Goal: Task Accomplishment & Management: Use online tool/utility

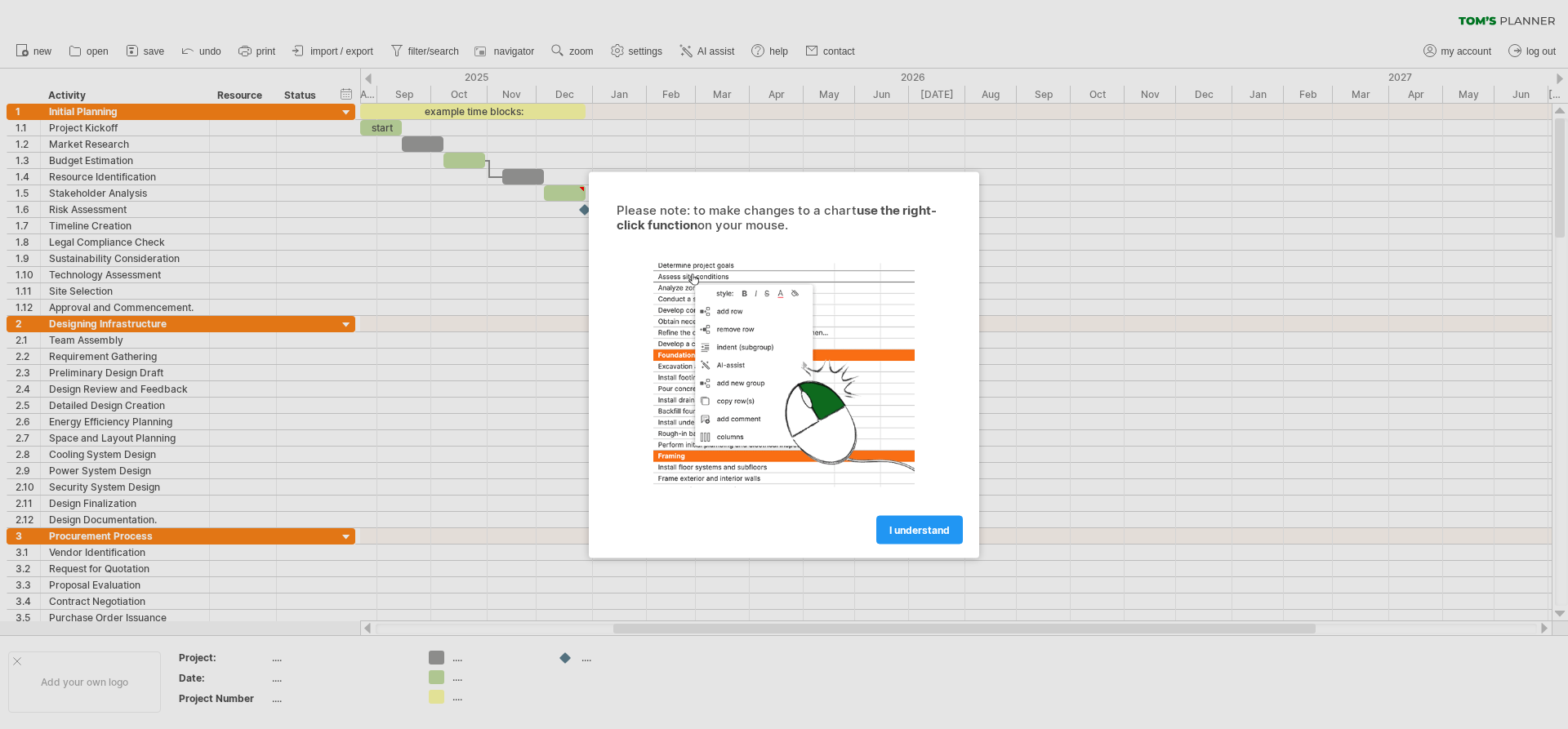
click at [912, 529] on span "I understand" at bounding box center [919, 530] width 60 height 12
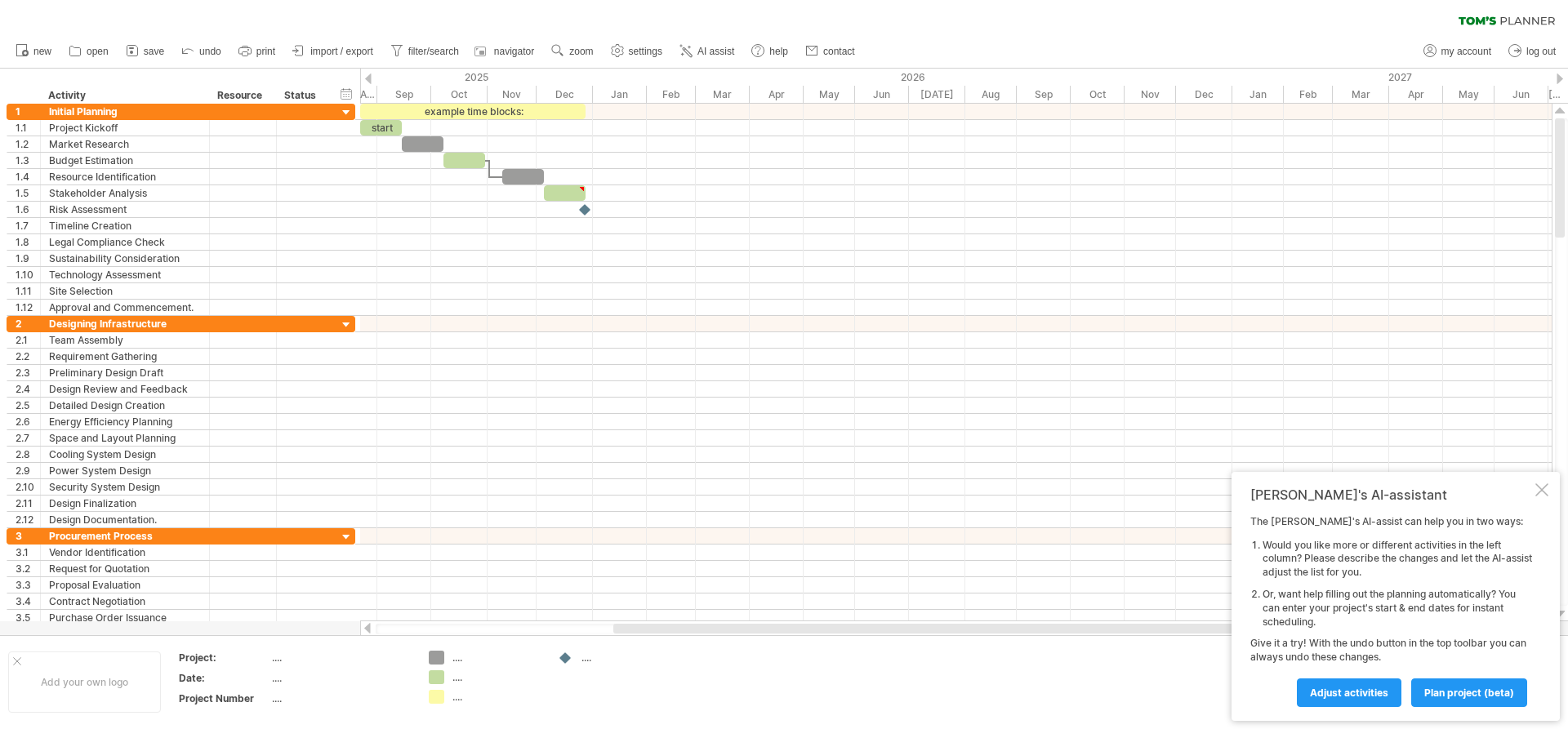
click at [1356, 694] on span "Adjust activities" at bounding box center [1349, 692] width 78 height 12
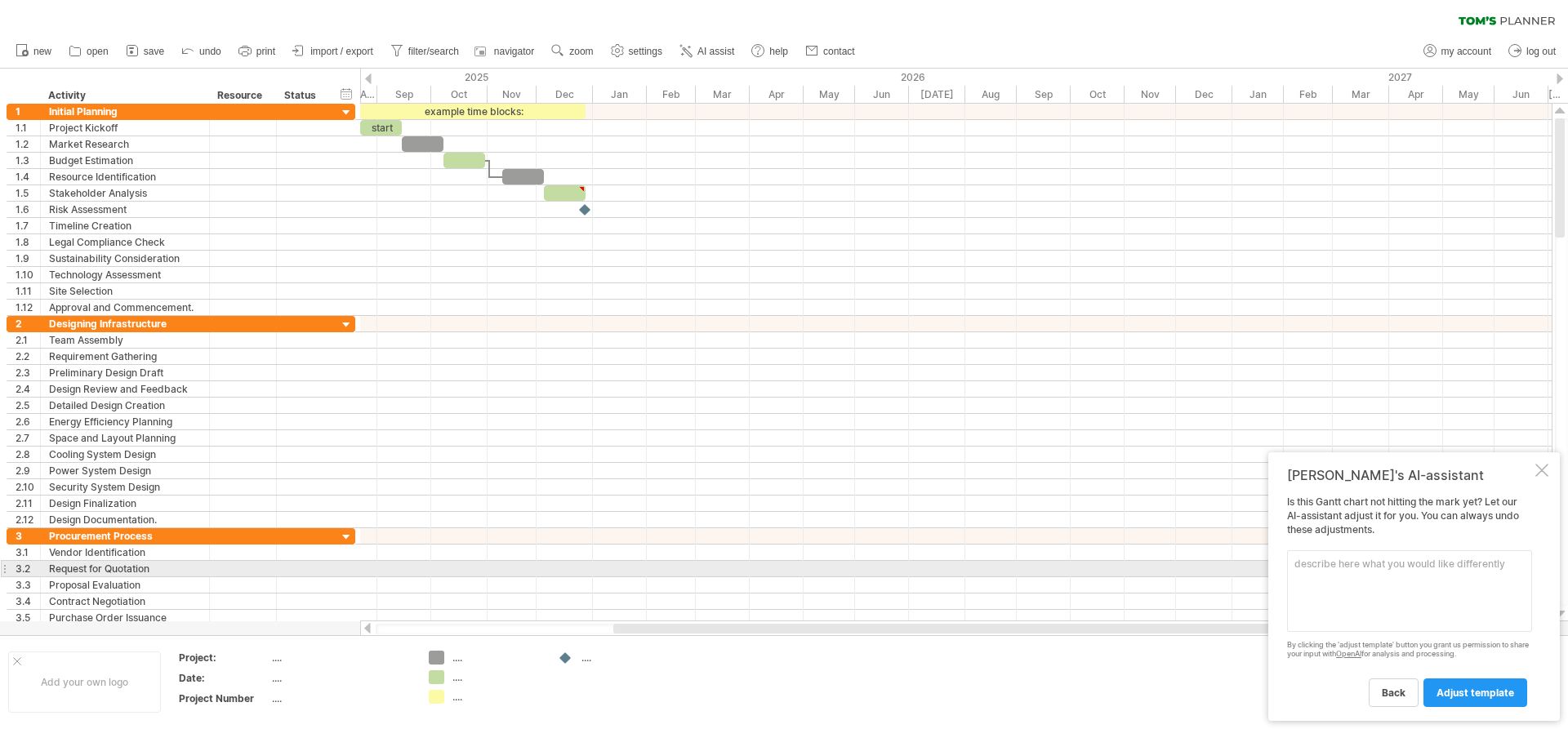
click at [1350, 576] on textarea at bounding box center [1409, 591] width 245 height 82
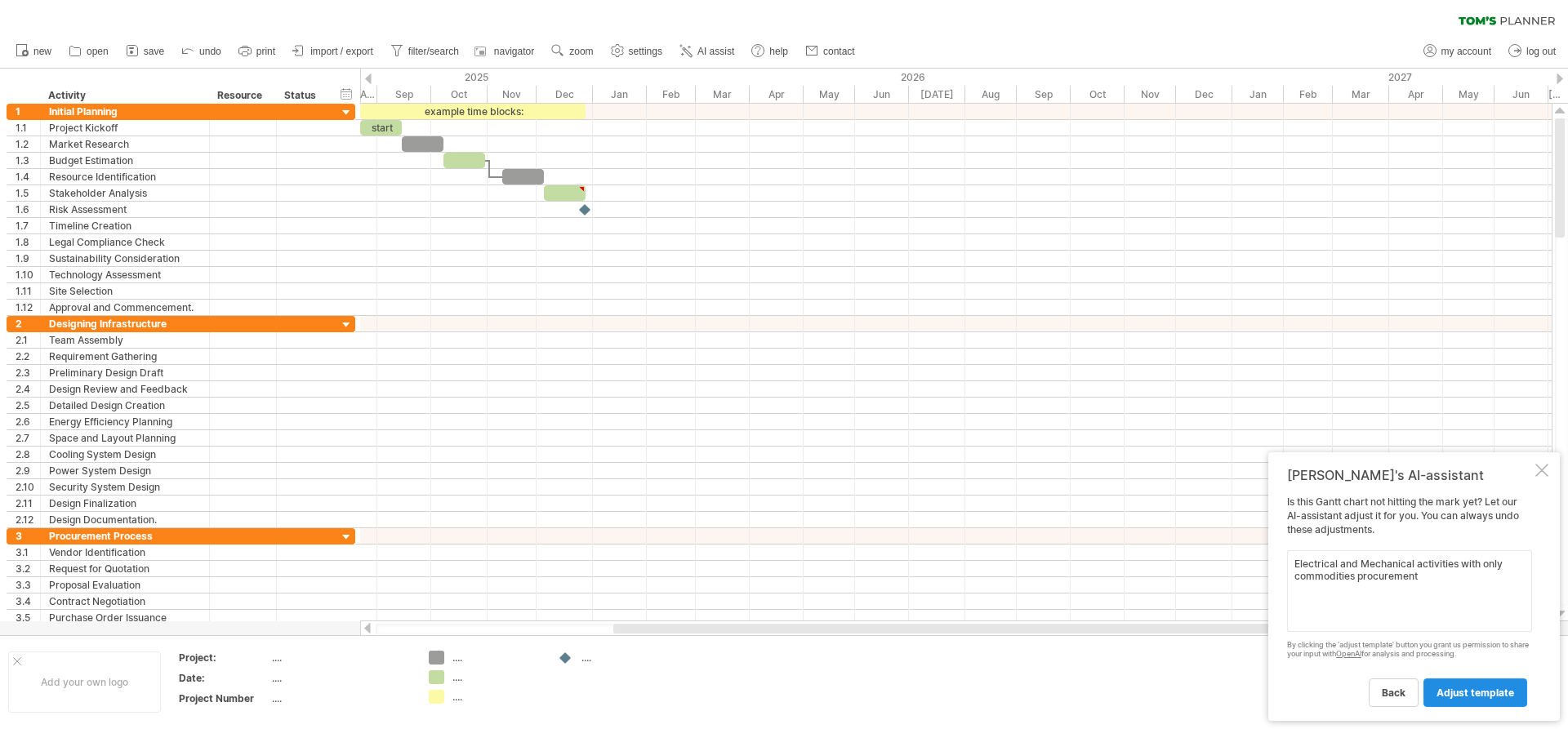
type textarea "Electrical and Mechanical activities with only commodities procurement"
click at [1483, 683] on link "adjust template" at bounding box center [1475, 692] width 104 height 29
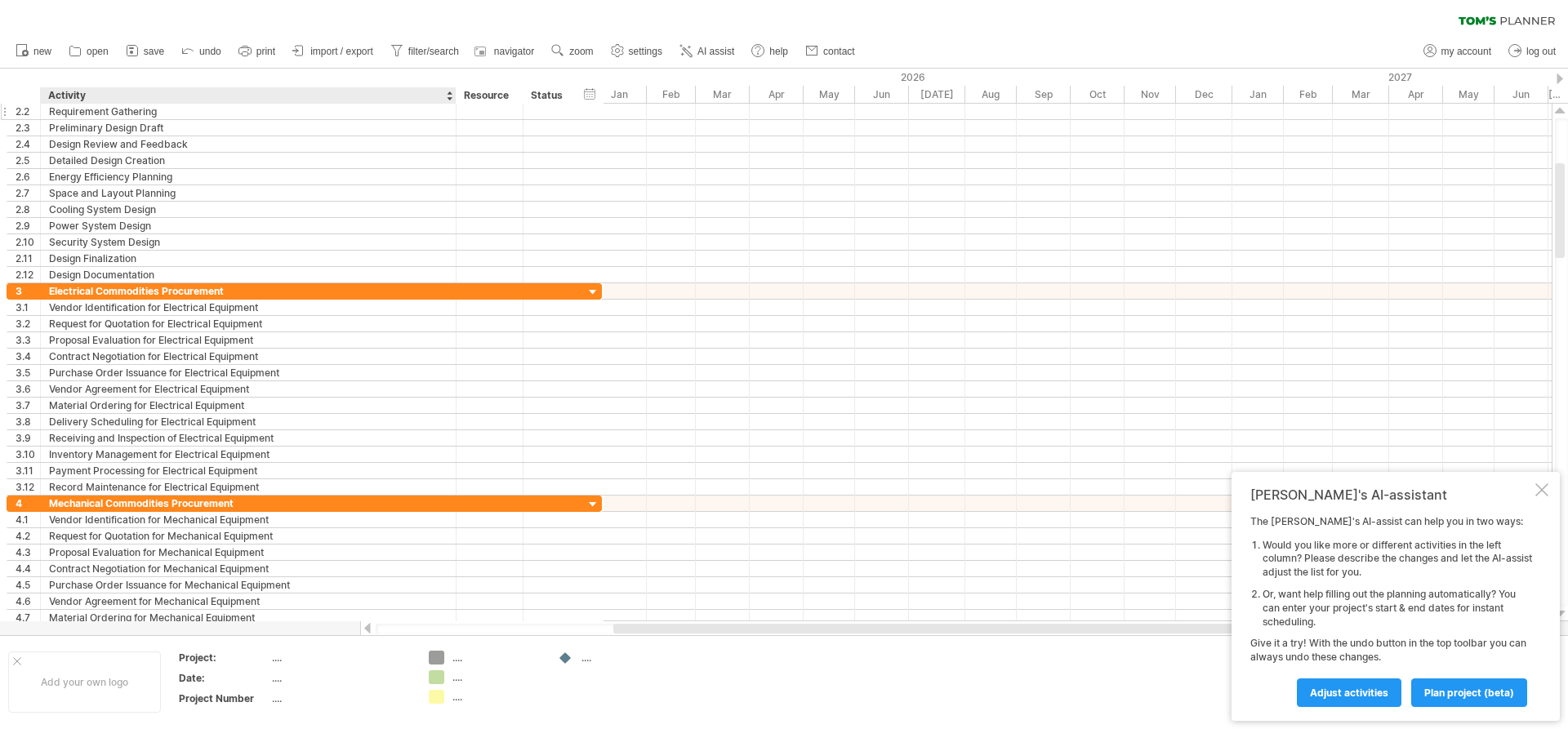
drag, startPoint x: 206, startPoint y: 98, endPoint x: 453, endPoint y: 116, distance: 247.7
click at [453, 116] on div "Trying to reach [DOMAIN_NAME] Connected again... 0% clear filter new 1" at bounding box center [784, 364] width 1568 height 729
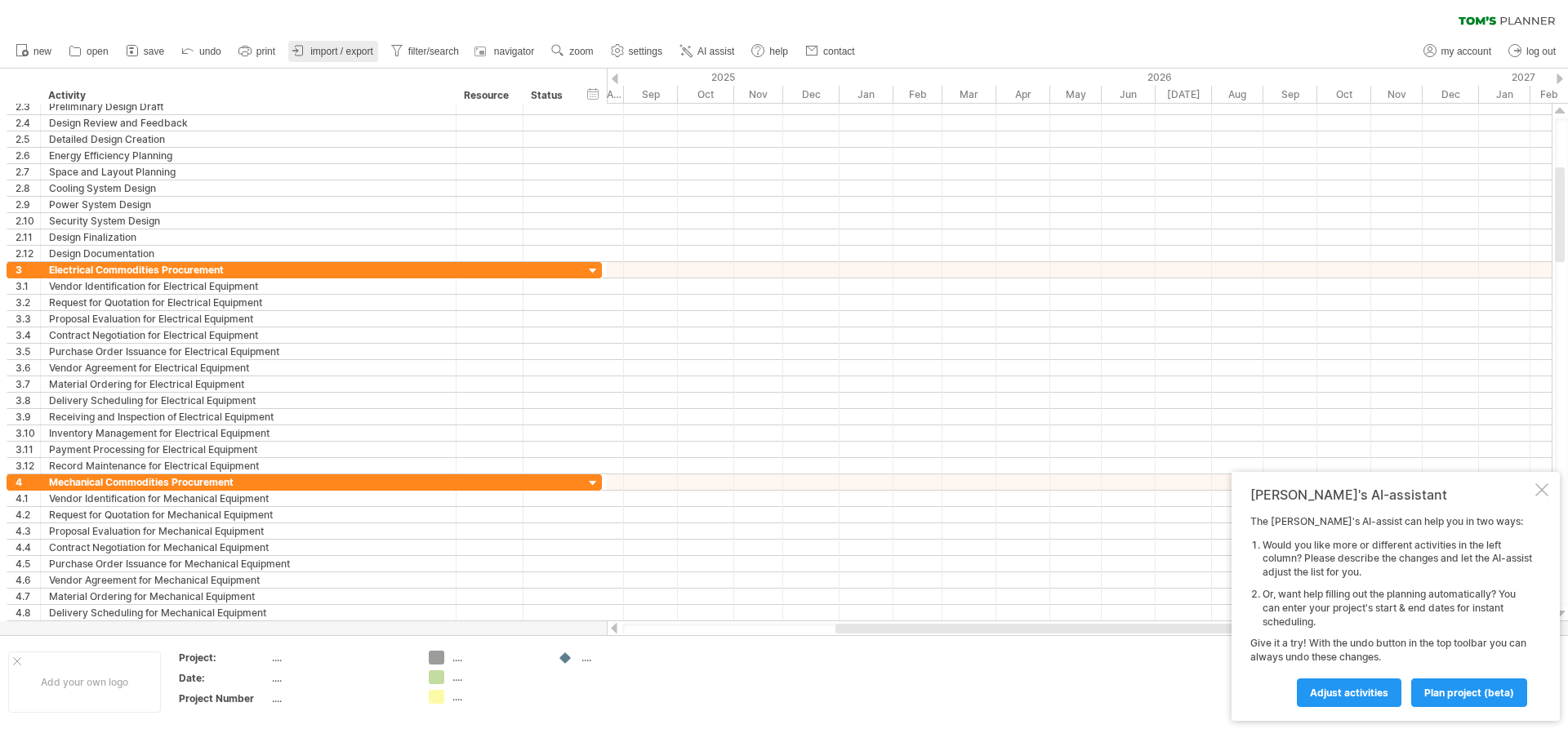
click at [345, 46] on span "import / export" at bounding box center [341, 51] width 63 height 11
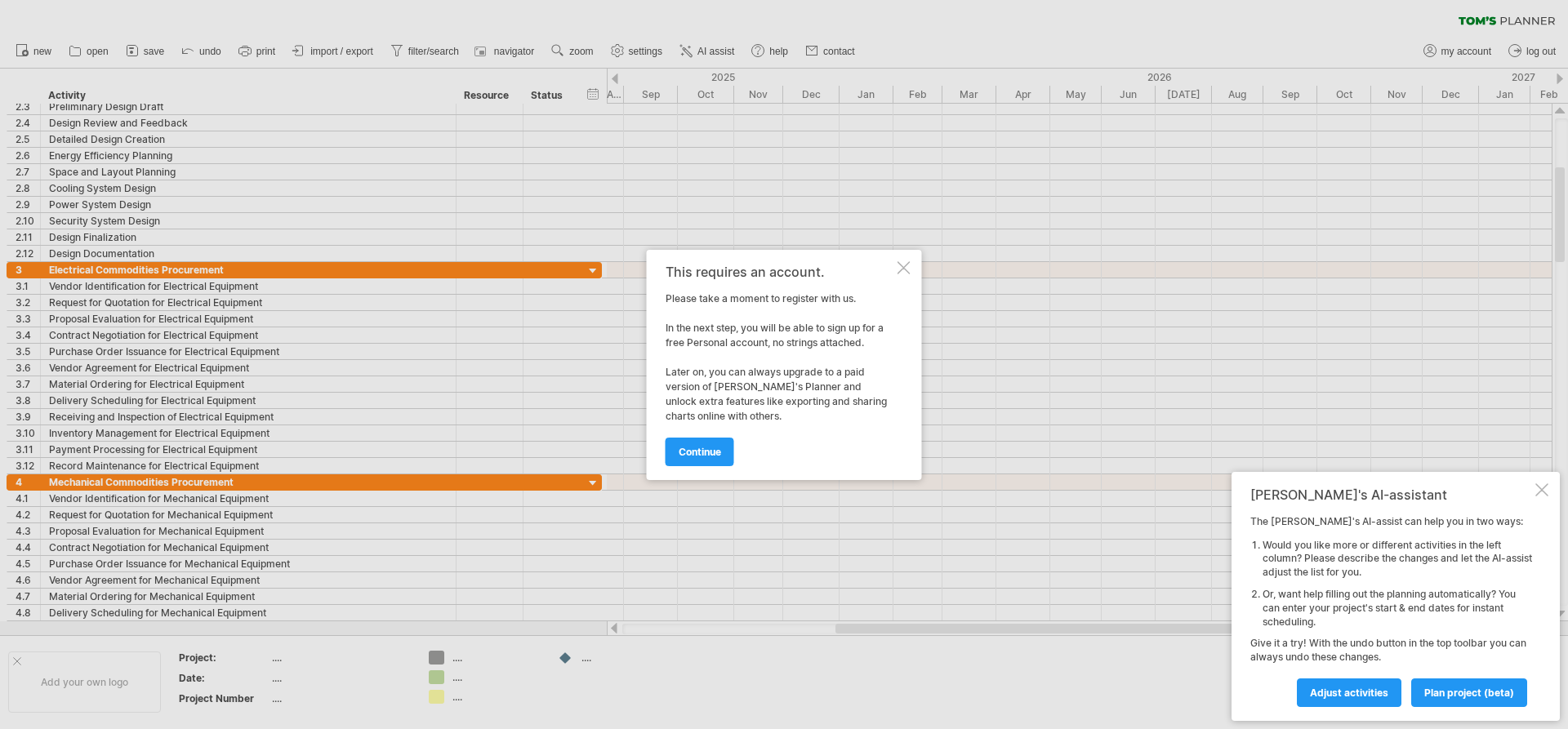
click at [901, 266] on div at bounding box center [903, 267] width 13 height 13
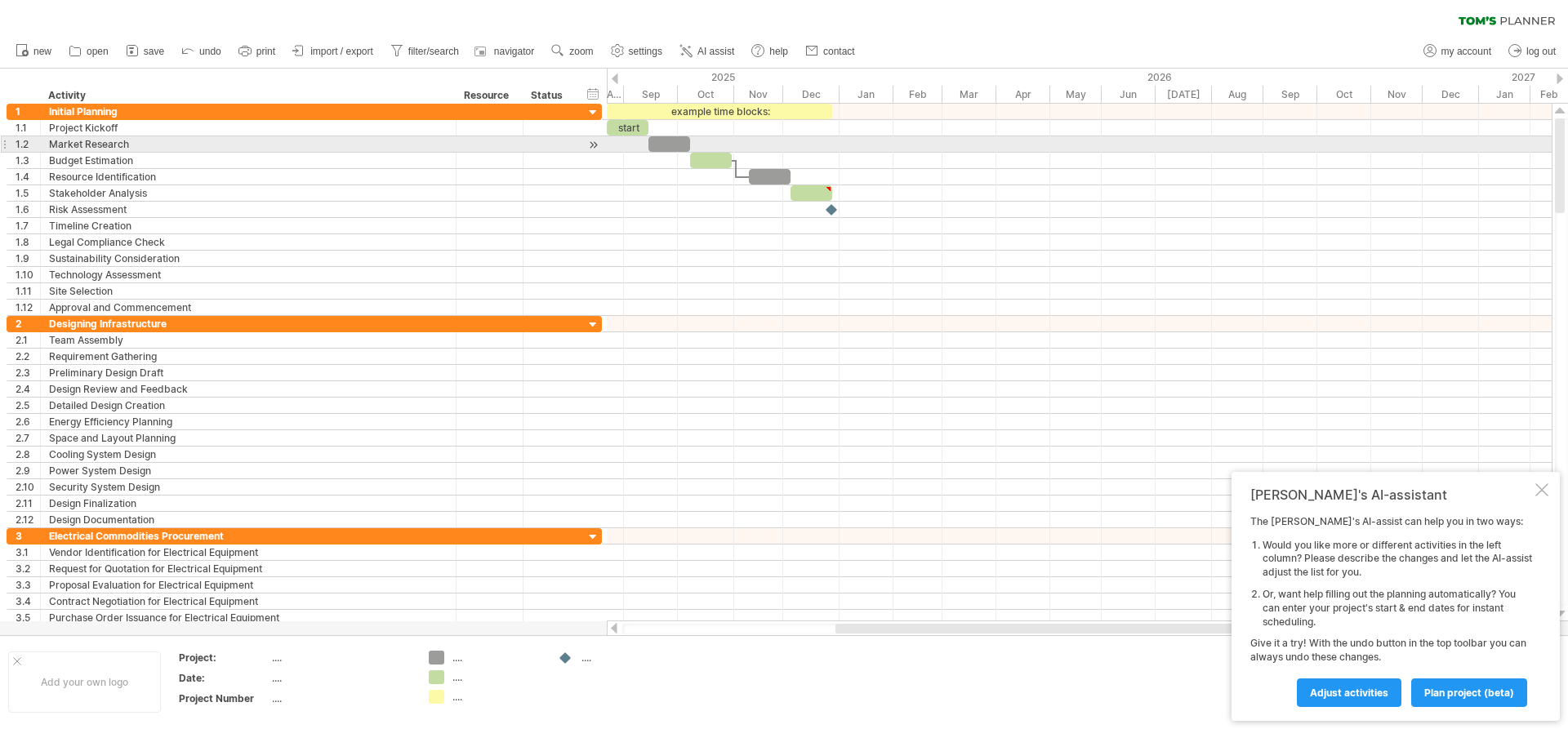
click at [596, 140] on div at bounding box center [593, 145] width 16 height 17
click at [591, 145] on div at bounding box center [593, 145] width 16 height 17
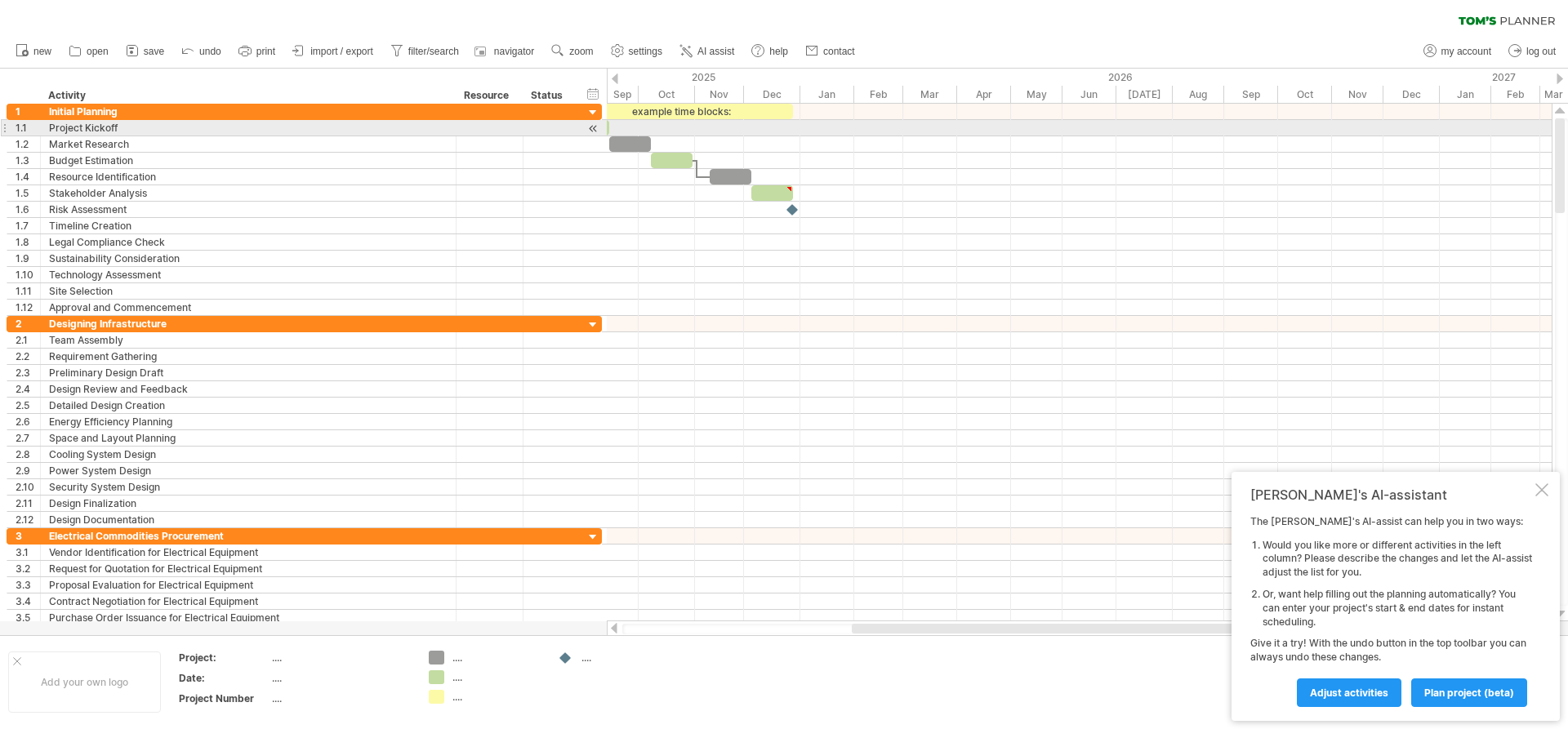
click at [593, 128] on div at bounding box center [593, 129] width 16 height 17
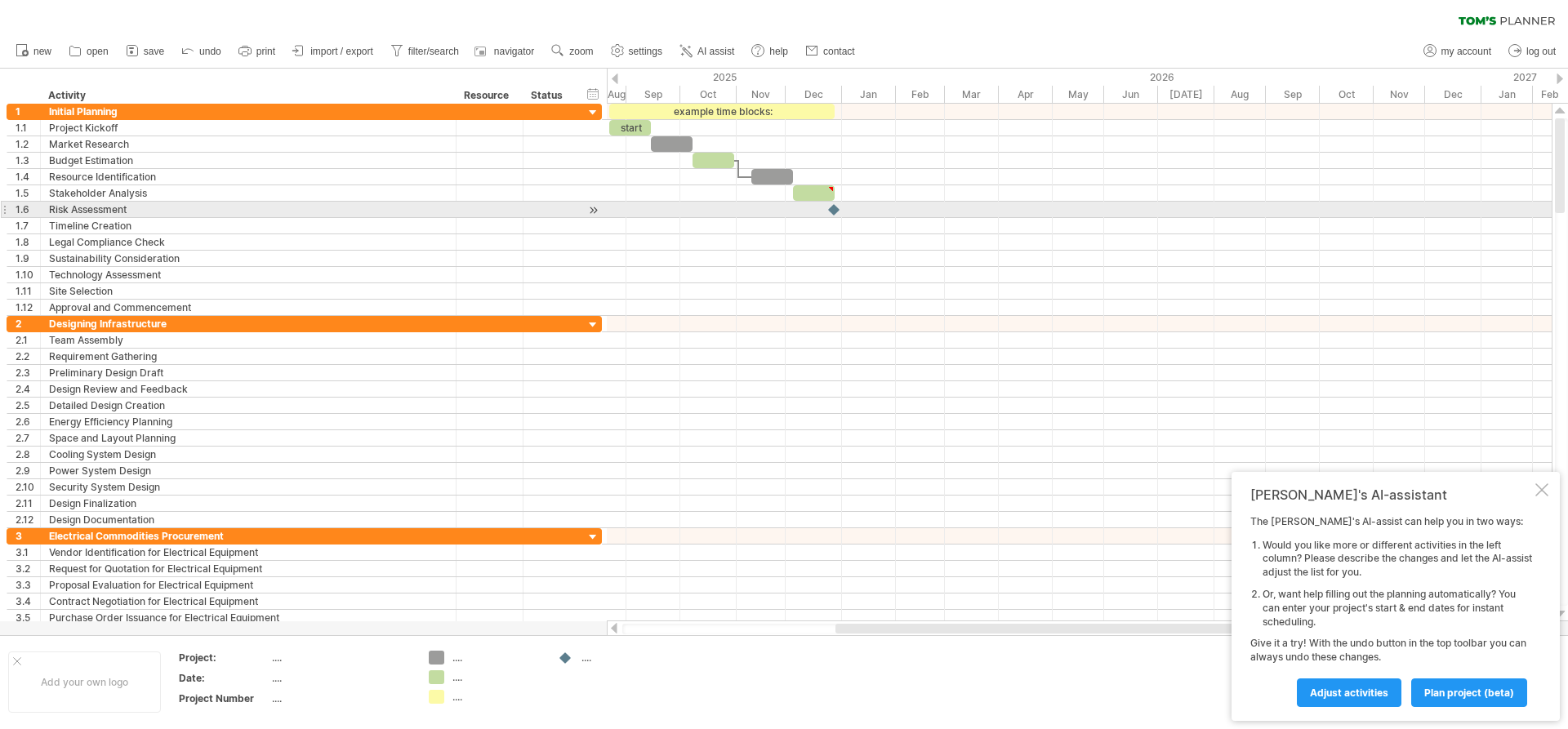
click at [599, 206] on div at bounding box center [593, 211] width 16 height 17
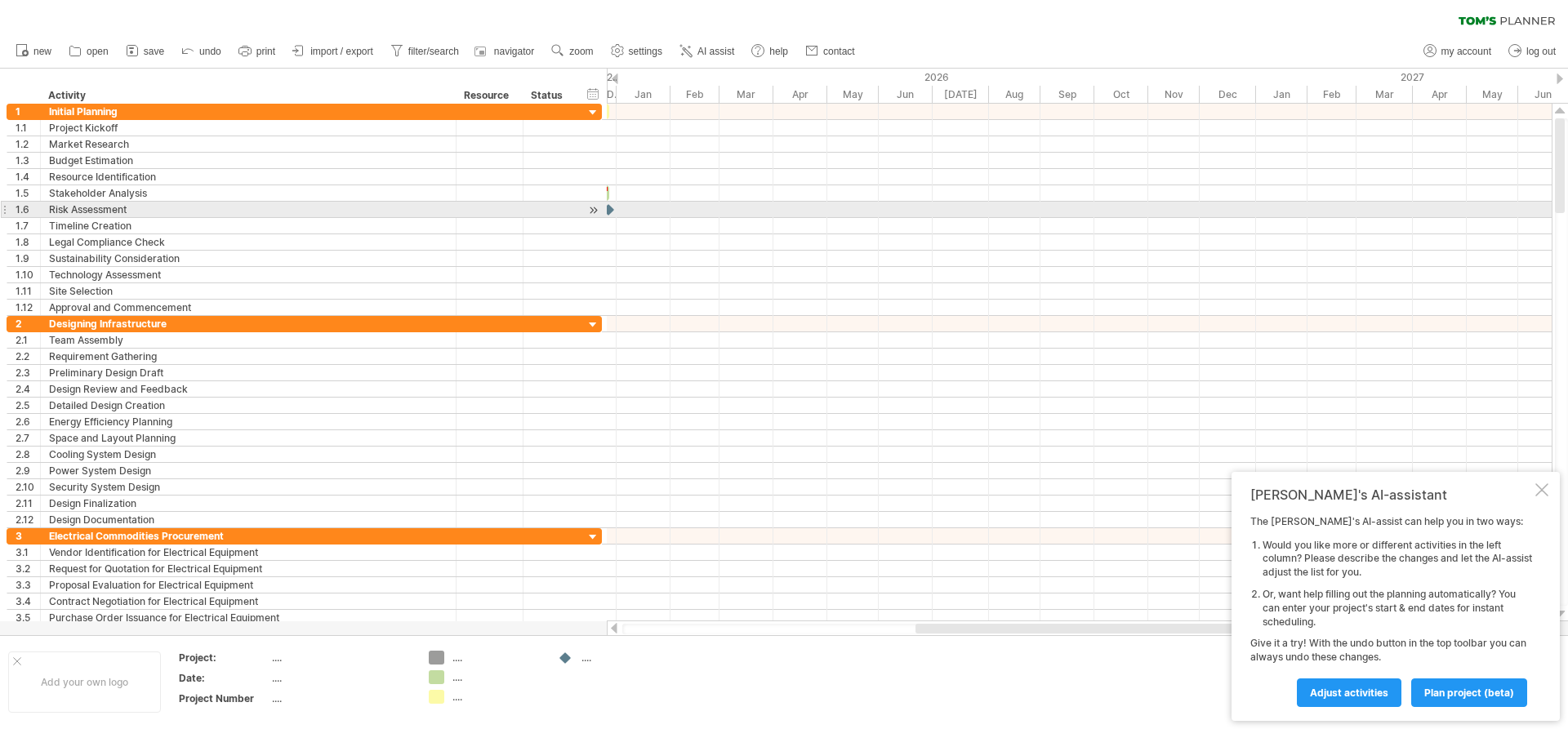
click at [591, 207] on div at bounding box center [593, 211] width 16 height 17
click at [593, 208] on div at bounding box center [593, 211] width 16 height 17
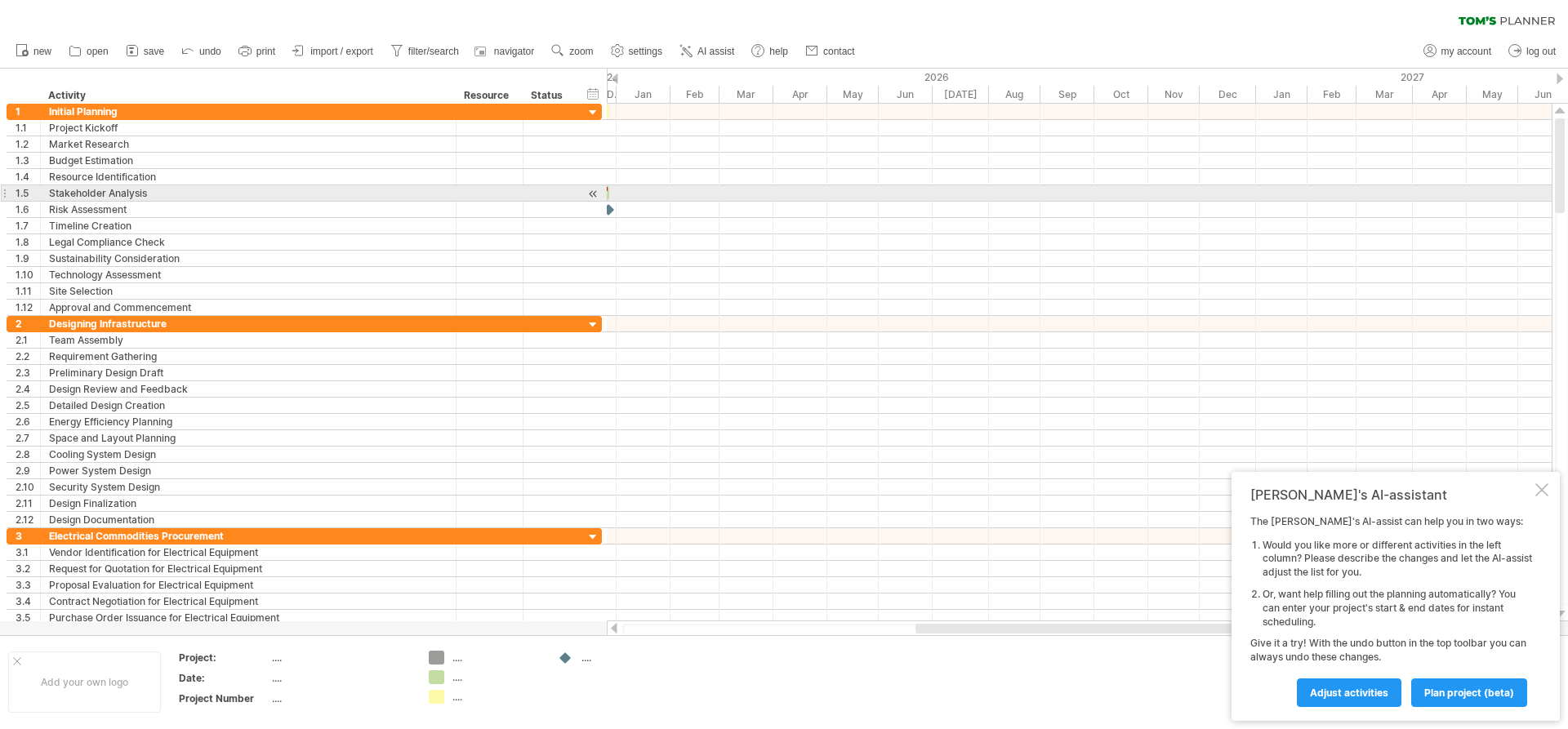
click at [598, 188] on div at bounding box center [593, 194] width 16 height 17
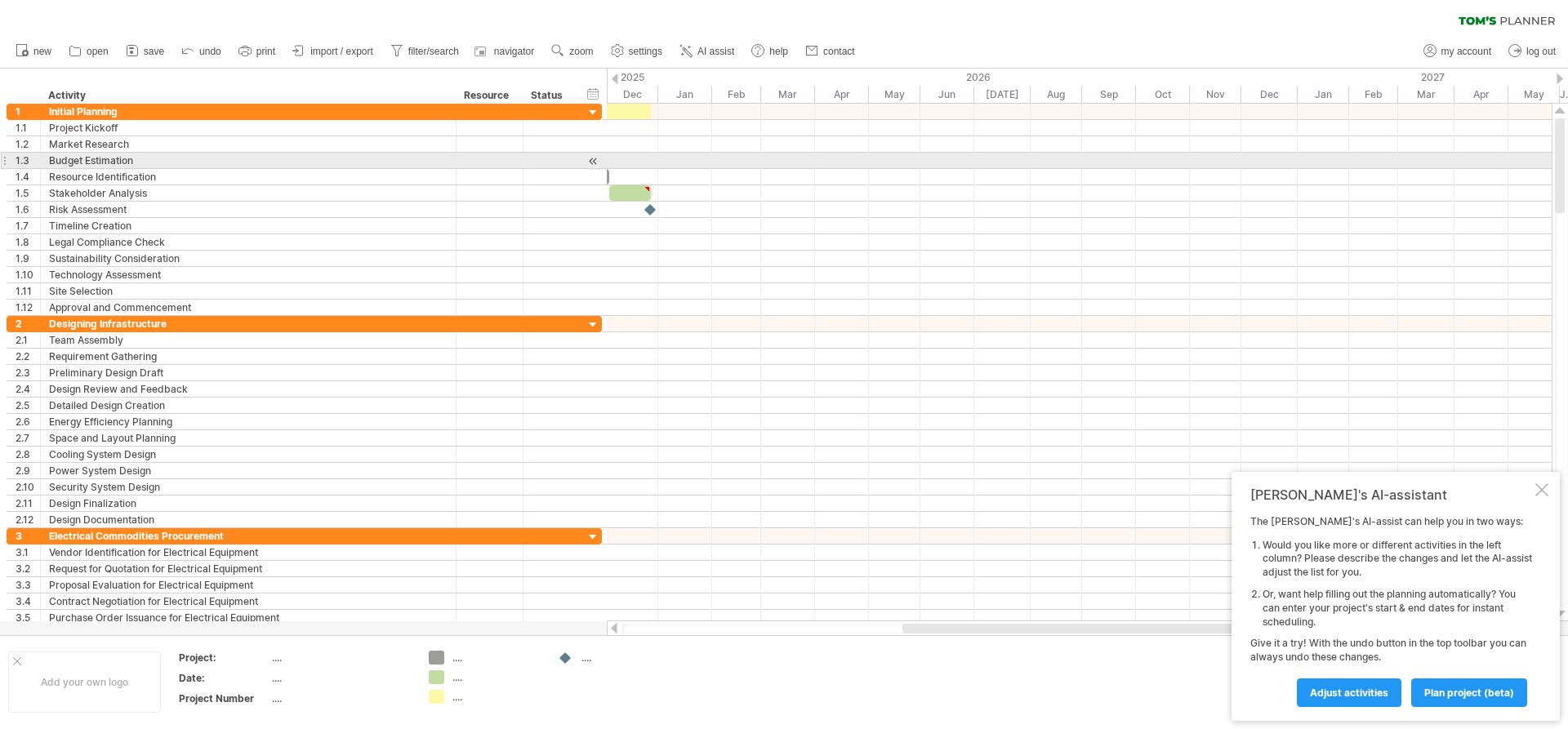
click at [595, 168] on div at bounding box center [593, 161] width 16 height 17
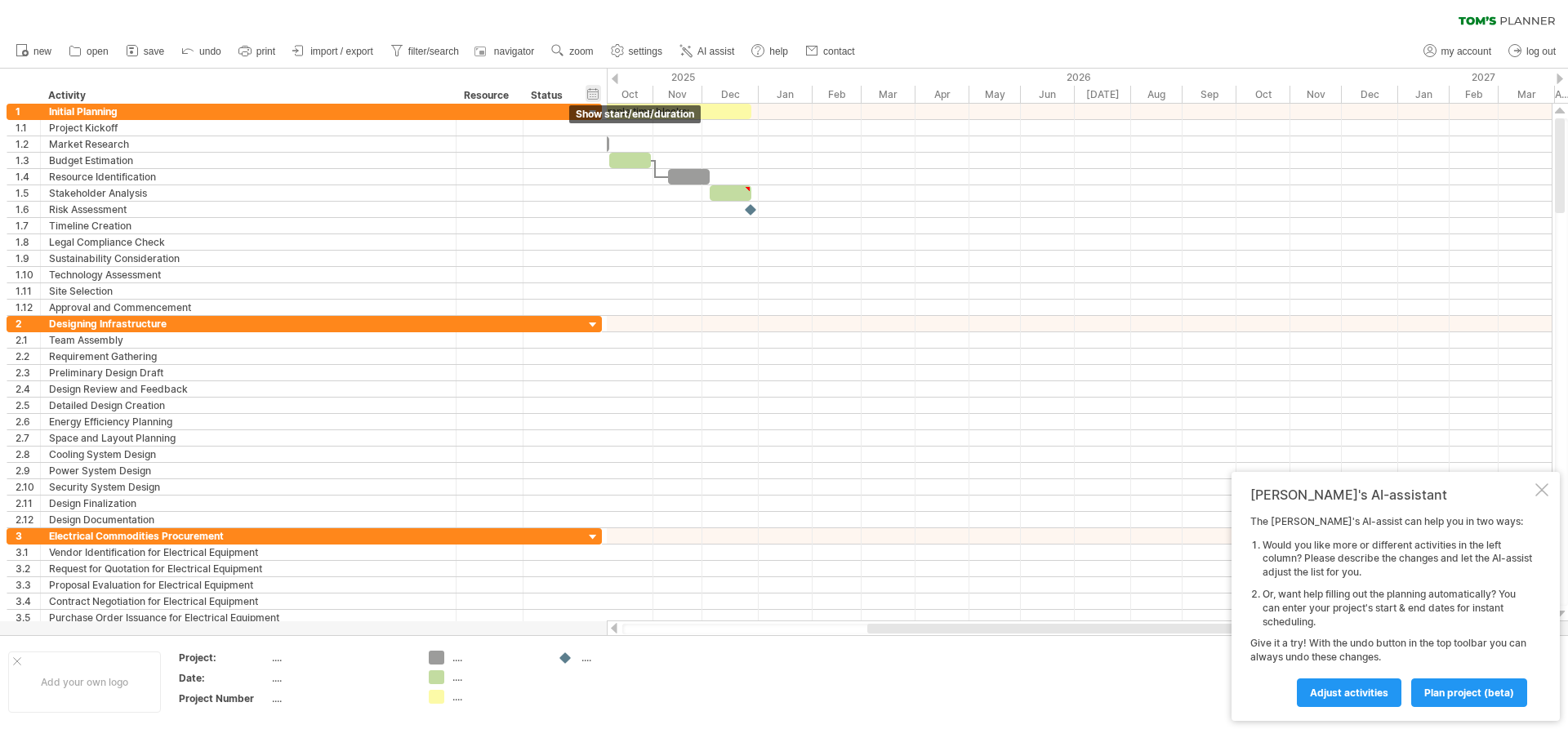
click at [591, 89] on div "hide start/end/duration show start/end/duration" at bounding box center [593, 94] width 16 height 17
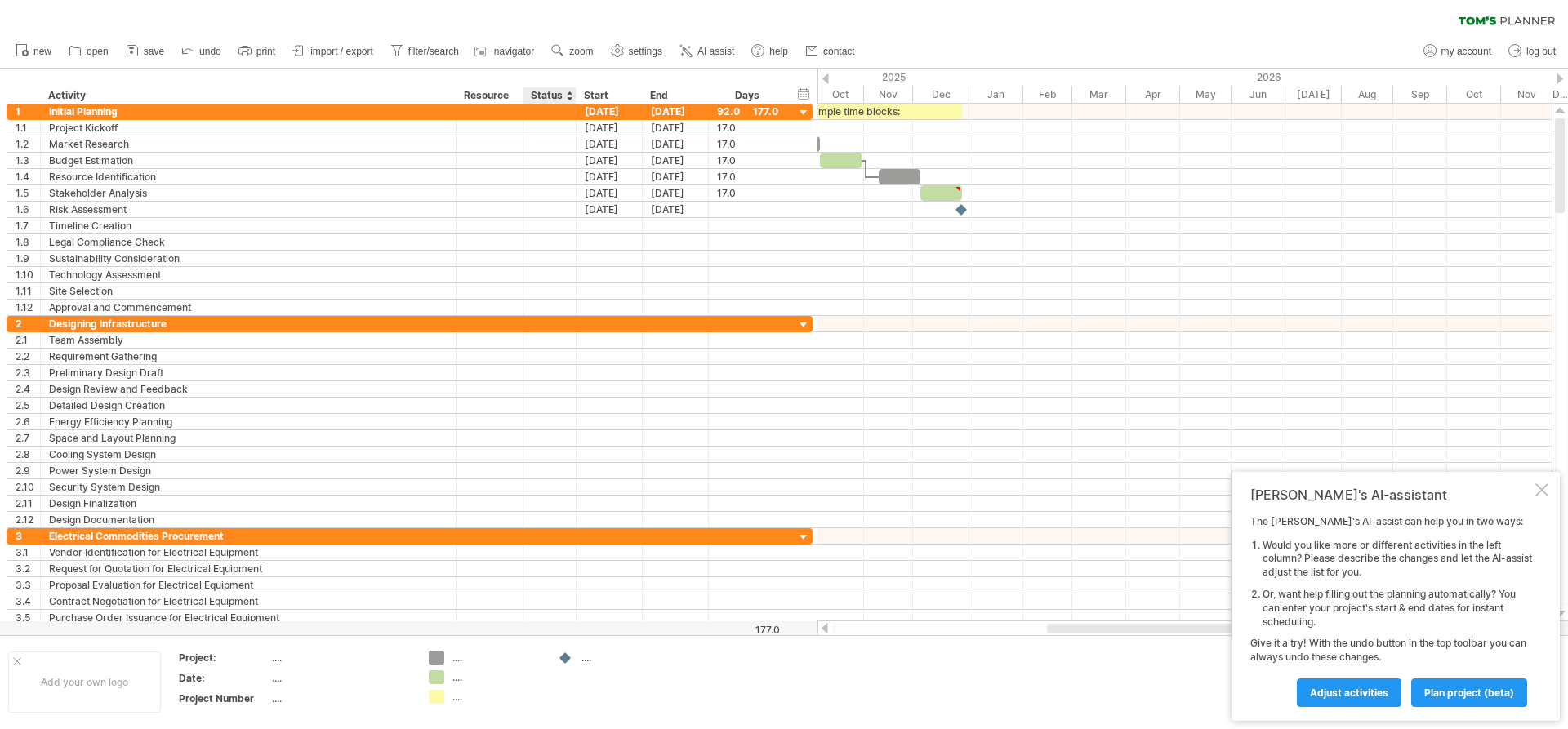
click at [545, 88] on div "Status" at bounding box center [548, 95] width 36 height 17
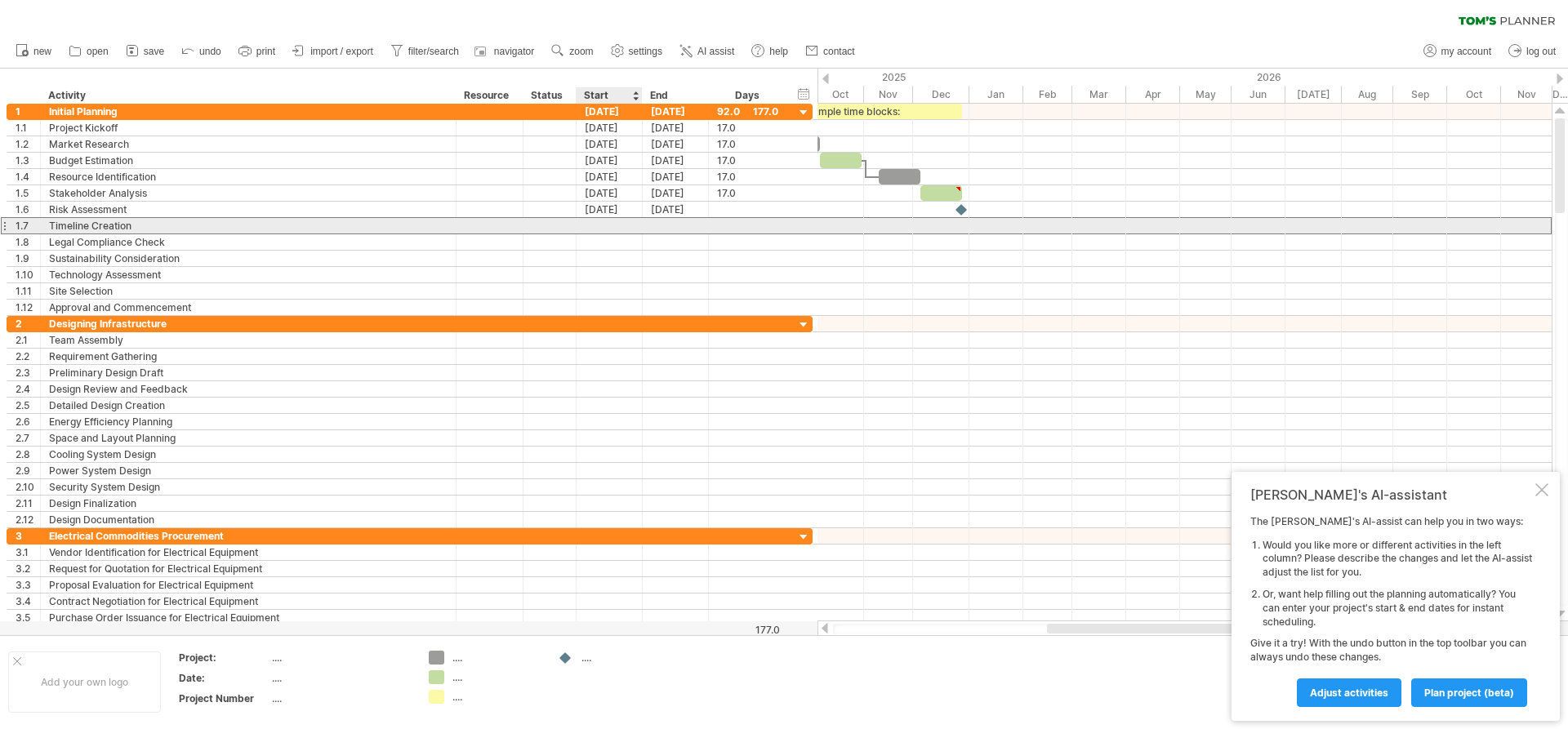
click at [610, 219] on div at bounding box center [610, 226] width 66 height 16
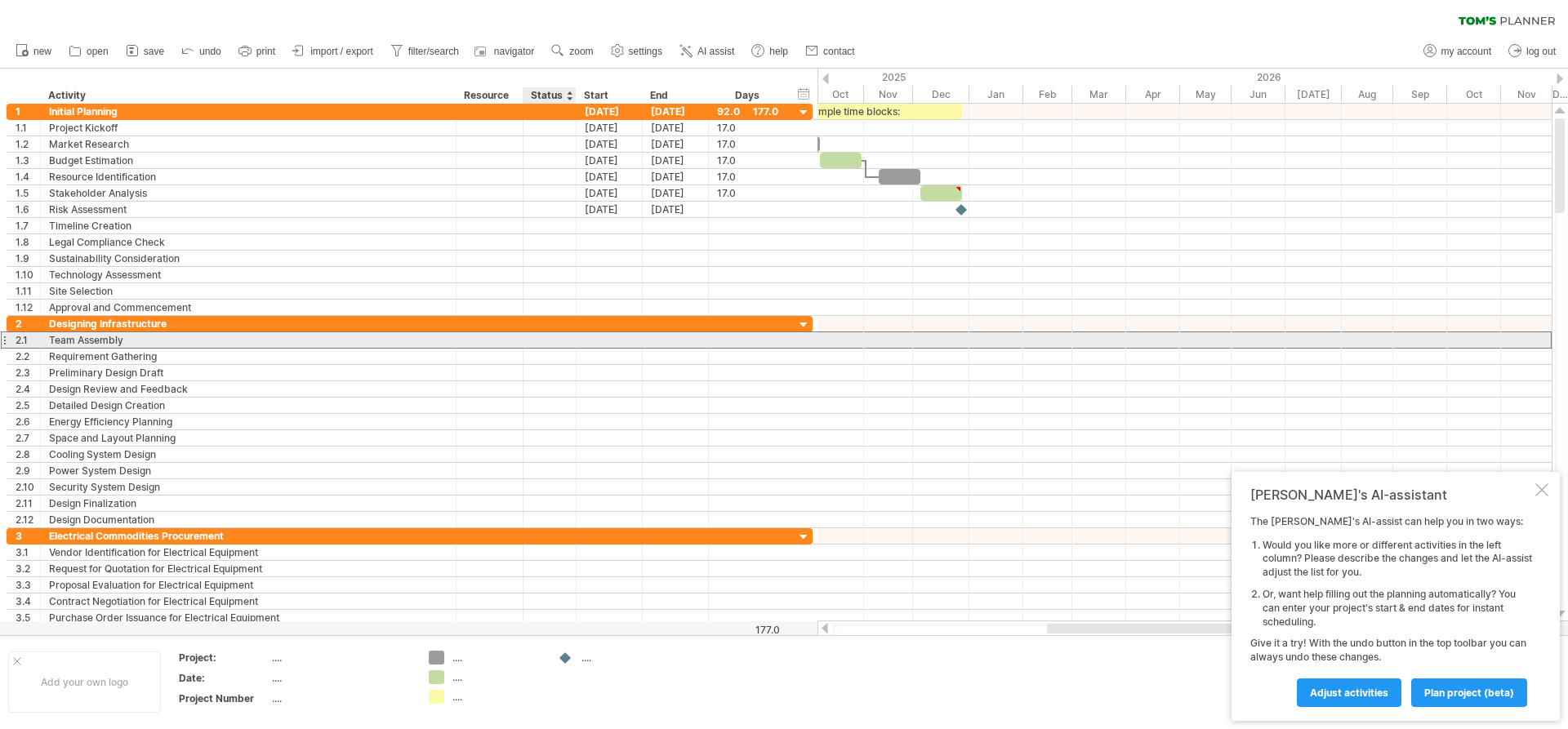
click at [550, 335] on div at bounding box center [549, 341] width 36 height 16
click at [614, 335] on div at bounding box center [610, 341] width 66 height 16
click at [636, 335] on div at bounding box center [610, 341] width 66 height 16
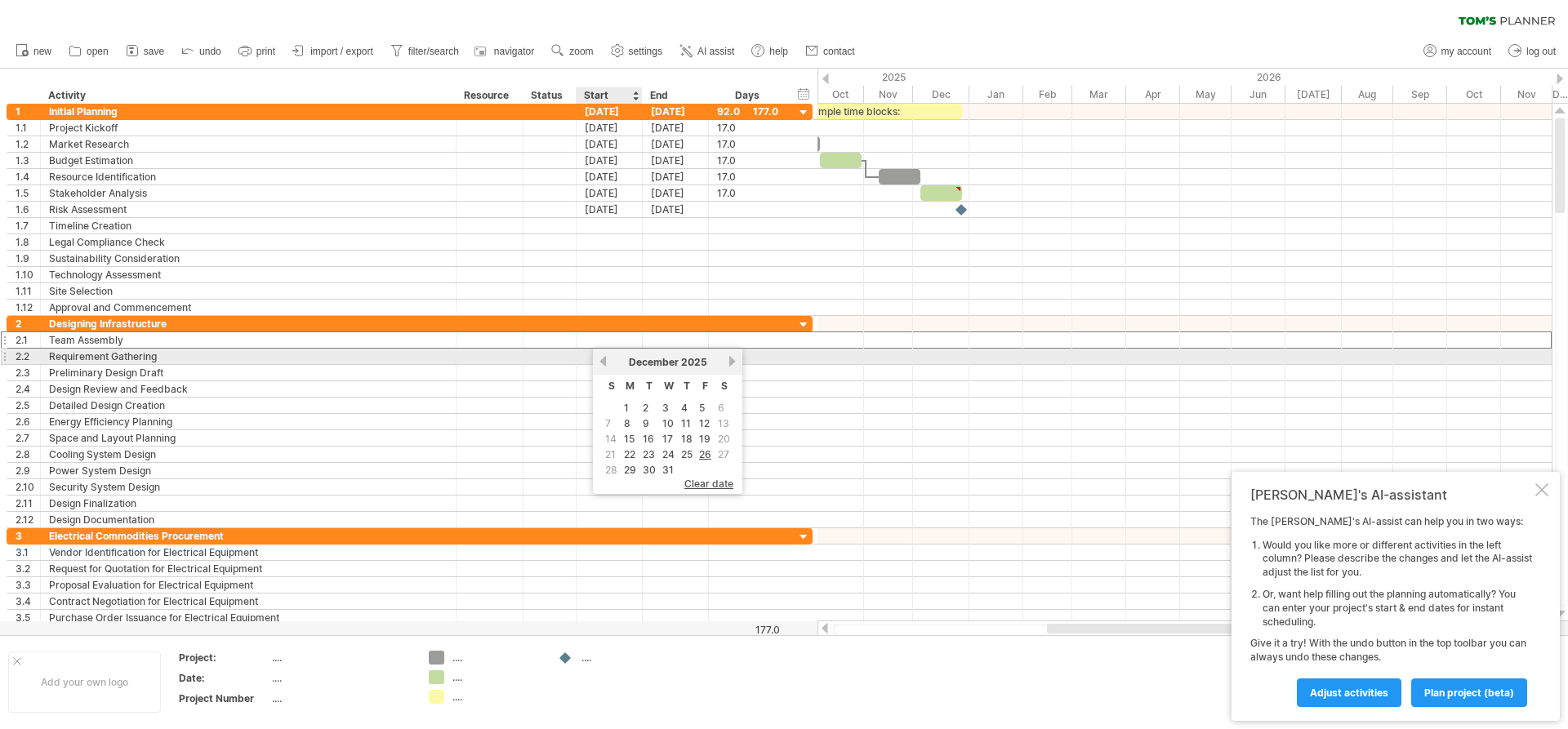
click at [591, 361] on div at bounding box center [610, 356] width 66 height 16
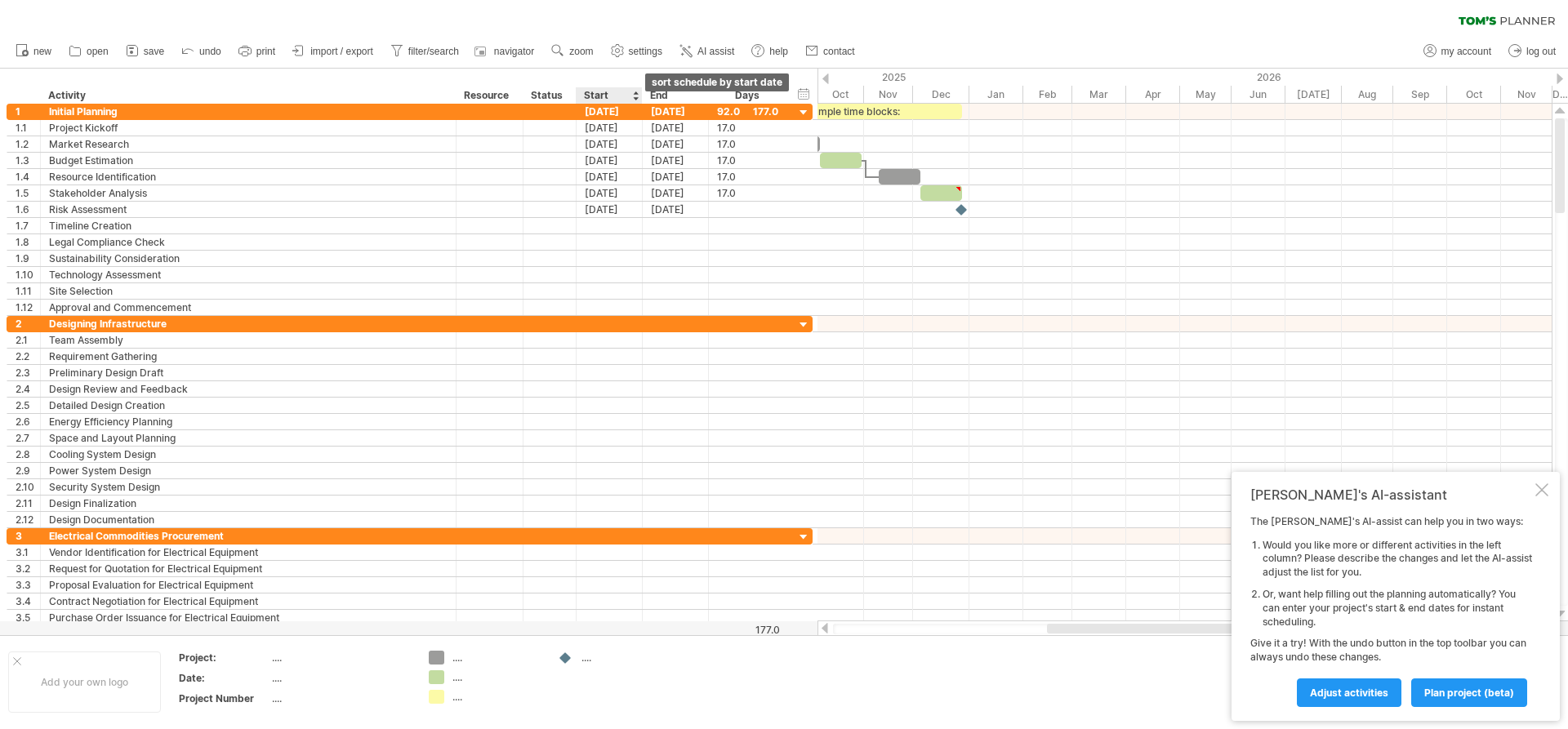
click at [638, 96] on div at bounding box center [636, 95] width 7 height 17
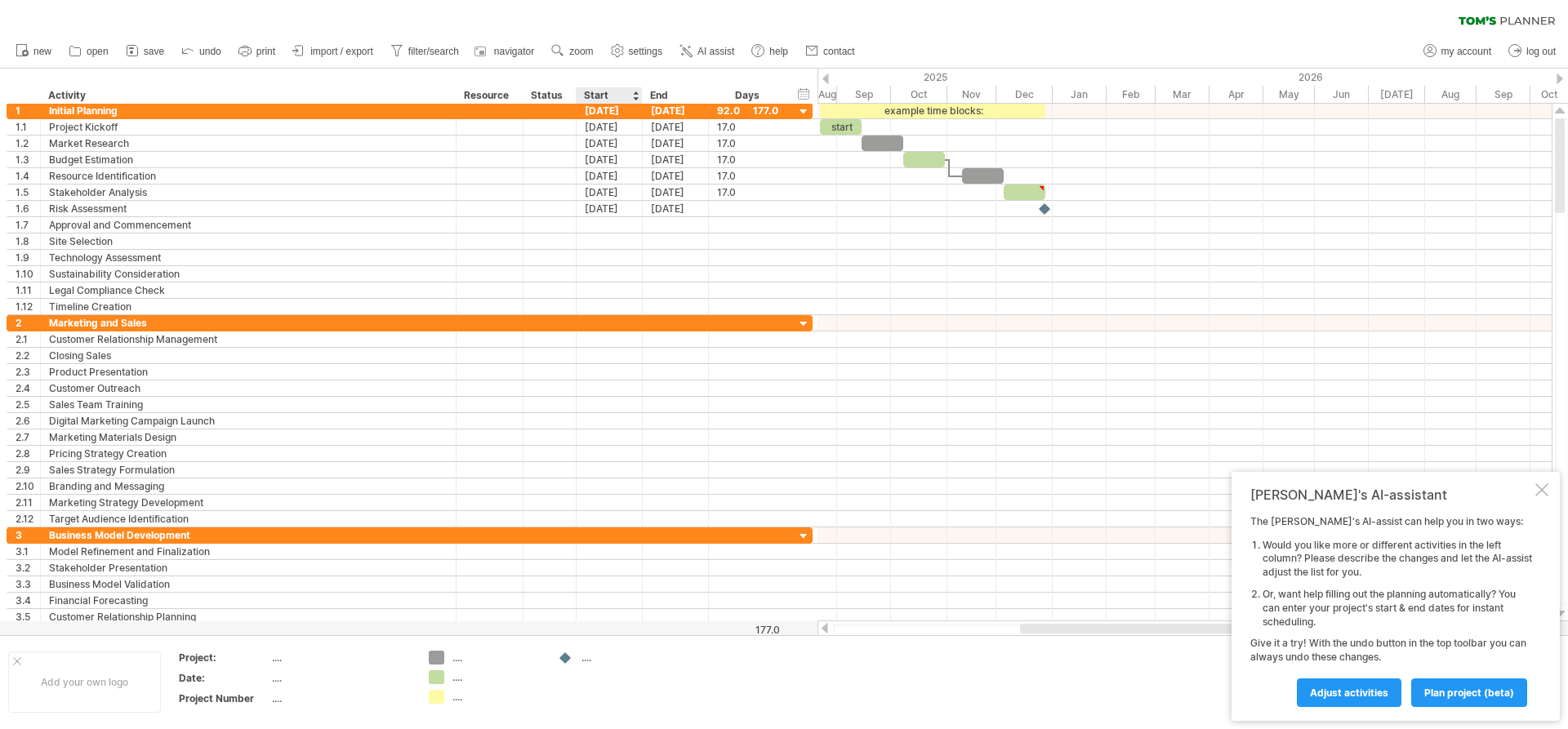
click at [636, 100] on div at bounding box center [636, 95] width 7 height 17
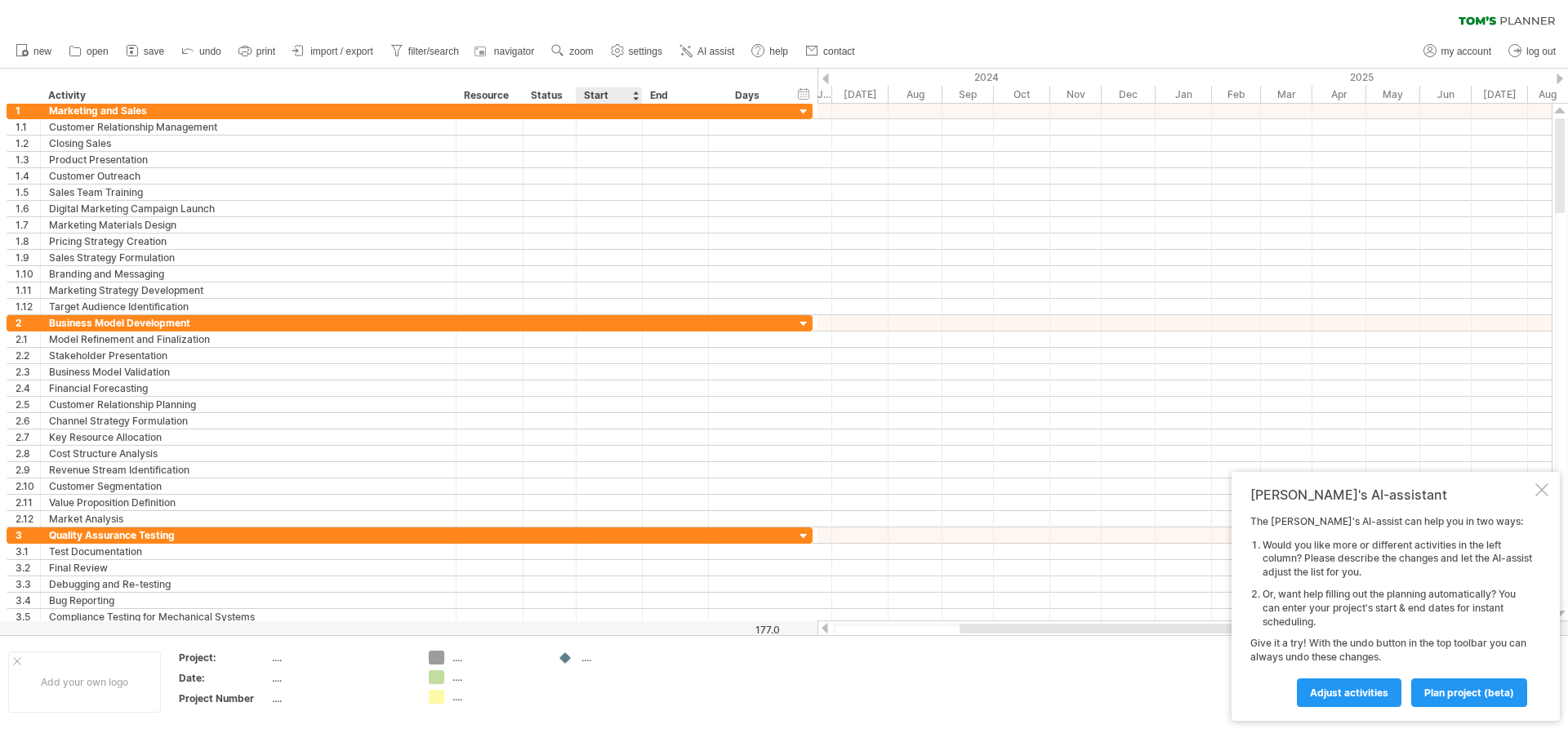
click at [636, 91] on div at bounding box center [636, 95] width 7 height 17
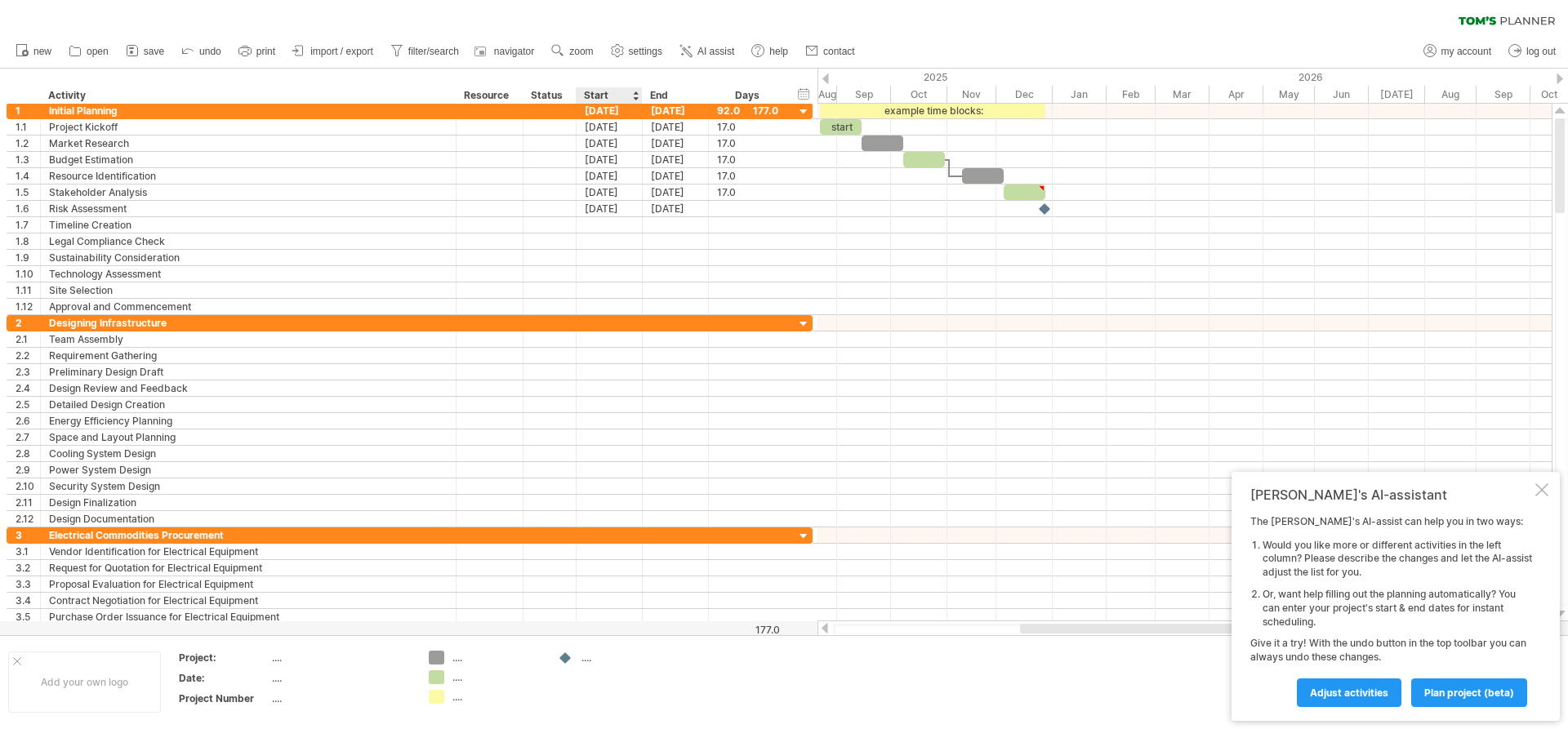
click at [636, 91] on div at bounding box center [636, 95] width 7 height 17
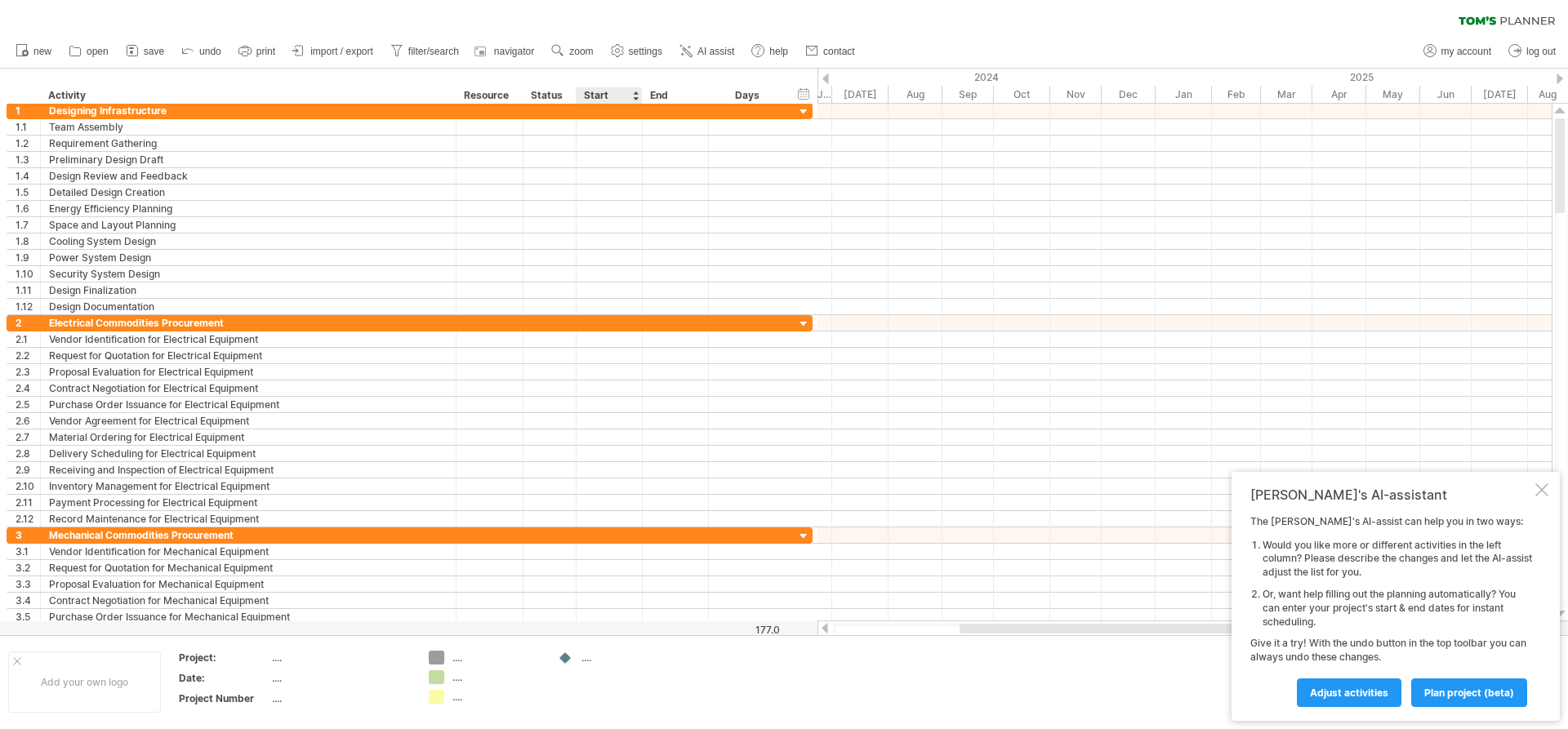
click at [636, 91] on div at bounding box center [636, 95] width 7 height 17
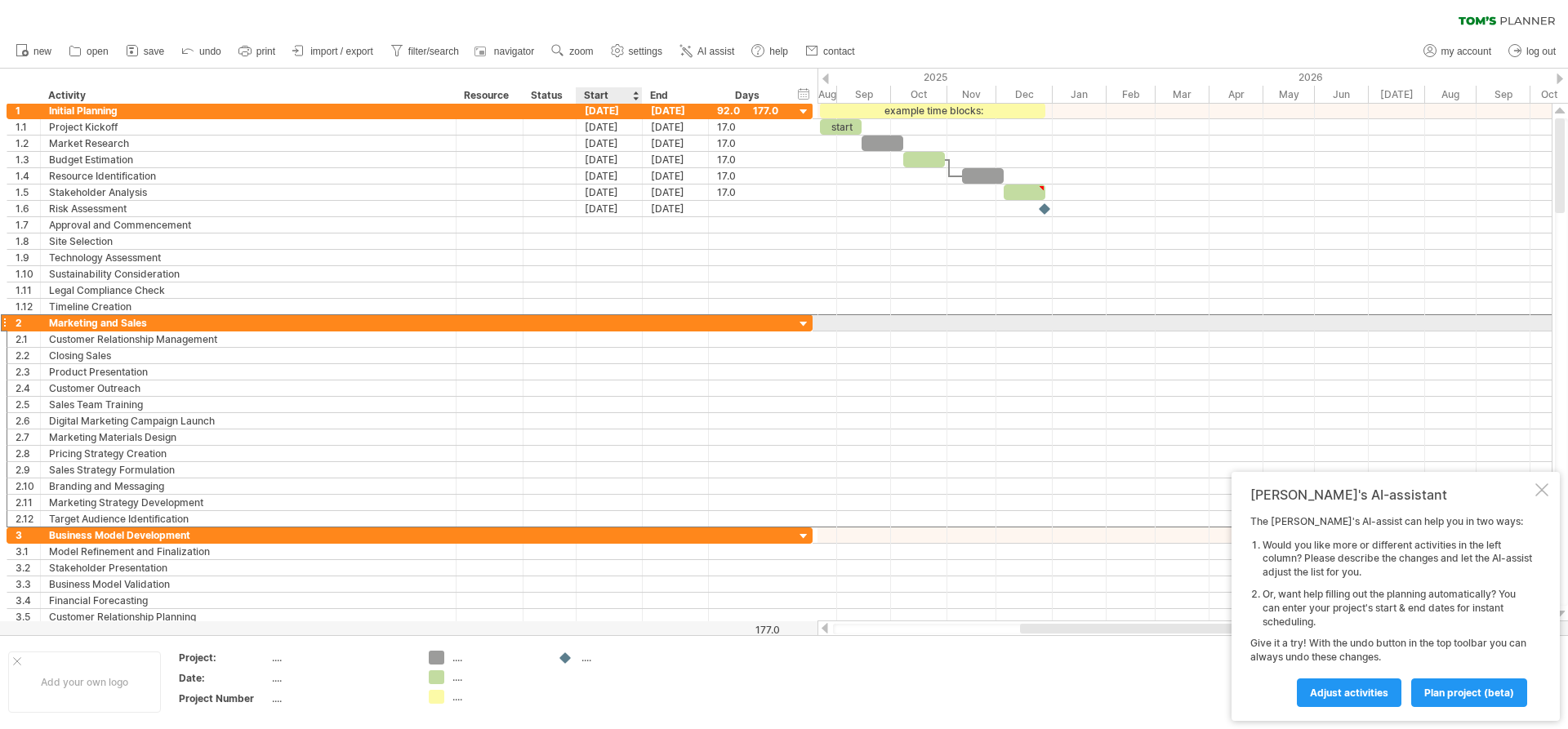
click at [630, 326] on div at bounding box center [610, 323] width 66 height 16
click at [794, 321] on div "**********" at bounding box center [409, 323] width 806 height 17
click at [807, 321] on div at bounding box center [804, 325] width 16 height 16
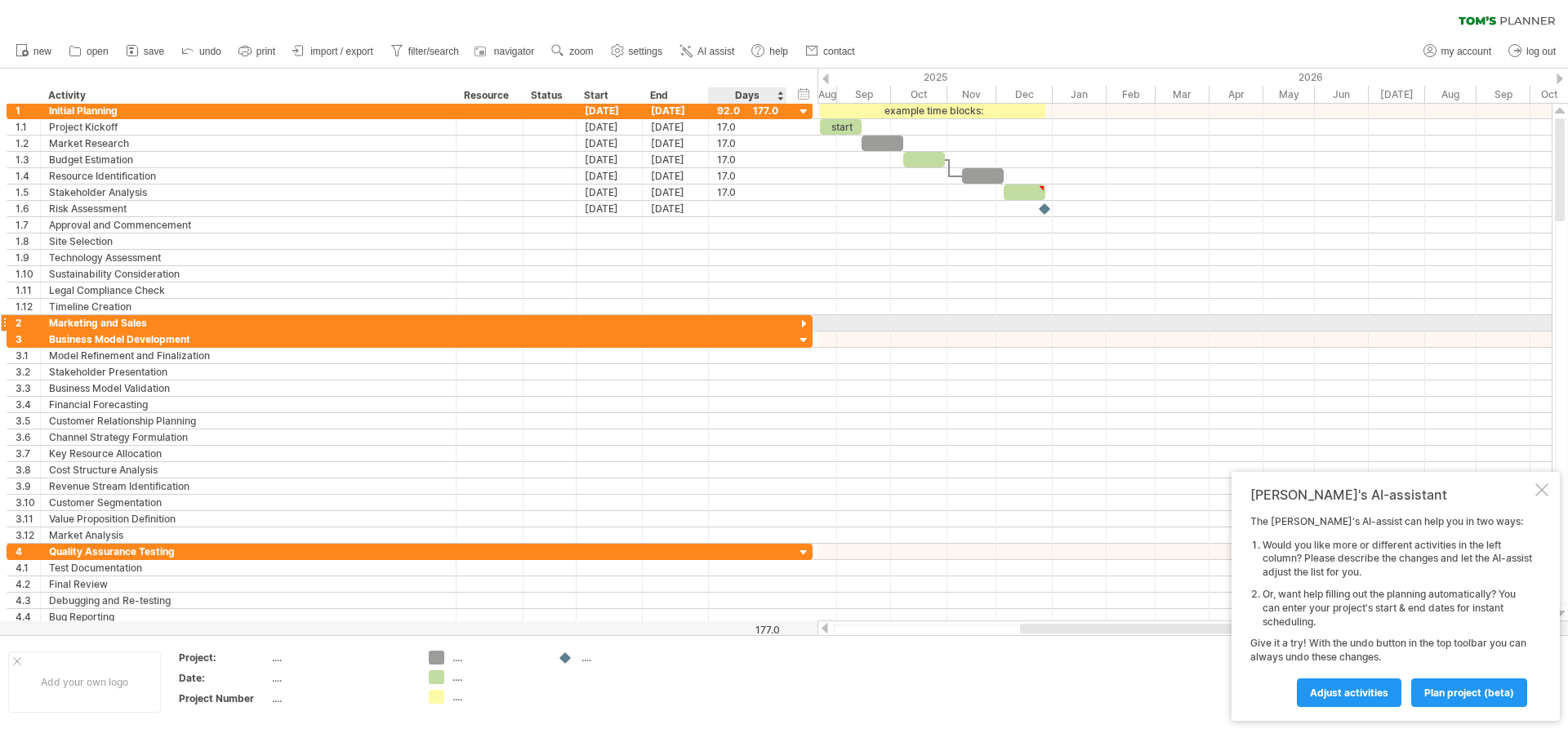
click at [804, 321] on div at bounding box center [804, 325] width 16 height 16
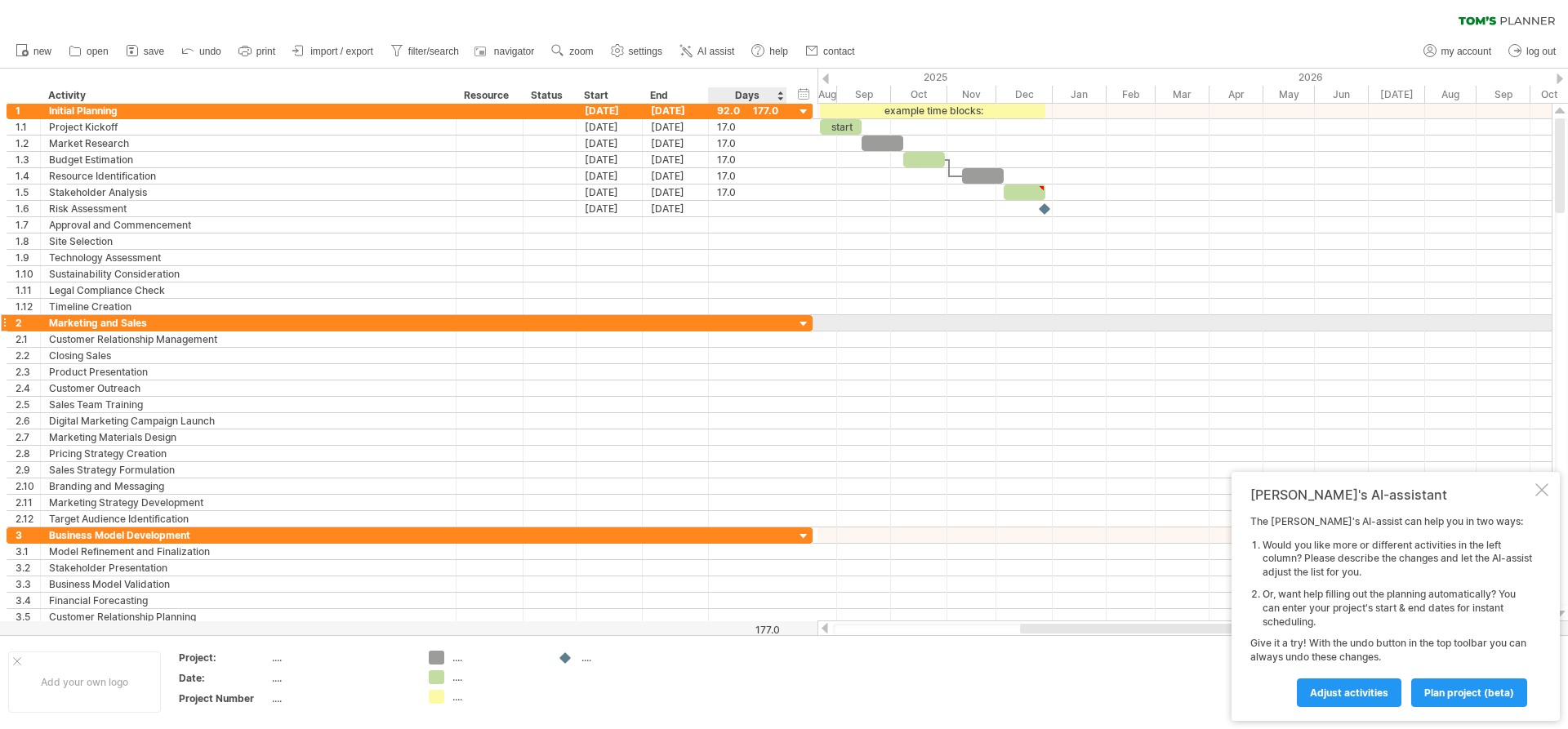
click at [804, 321] on div at bounding box center [804, 325] width 16 height 16
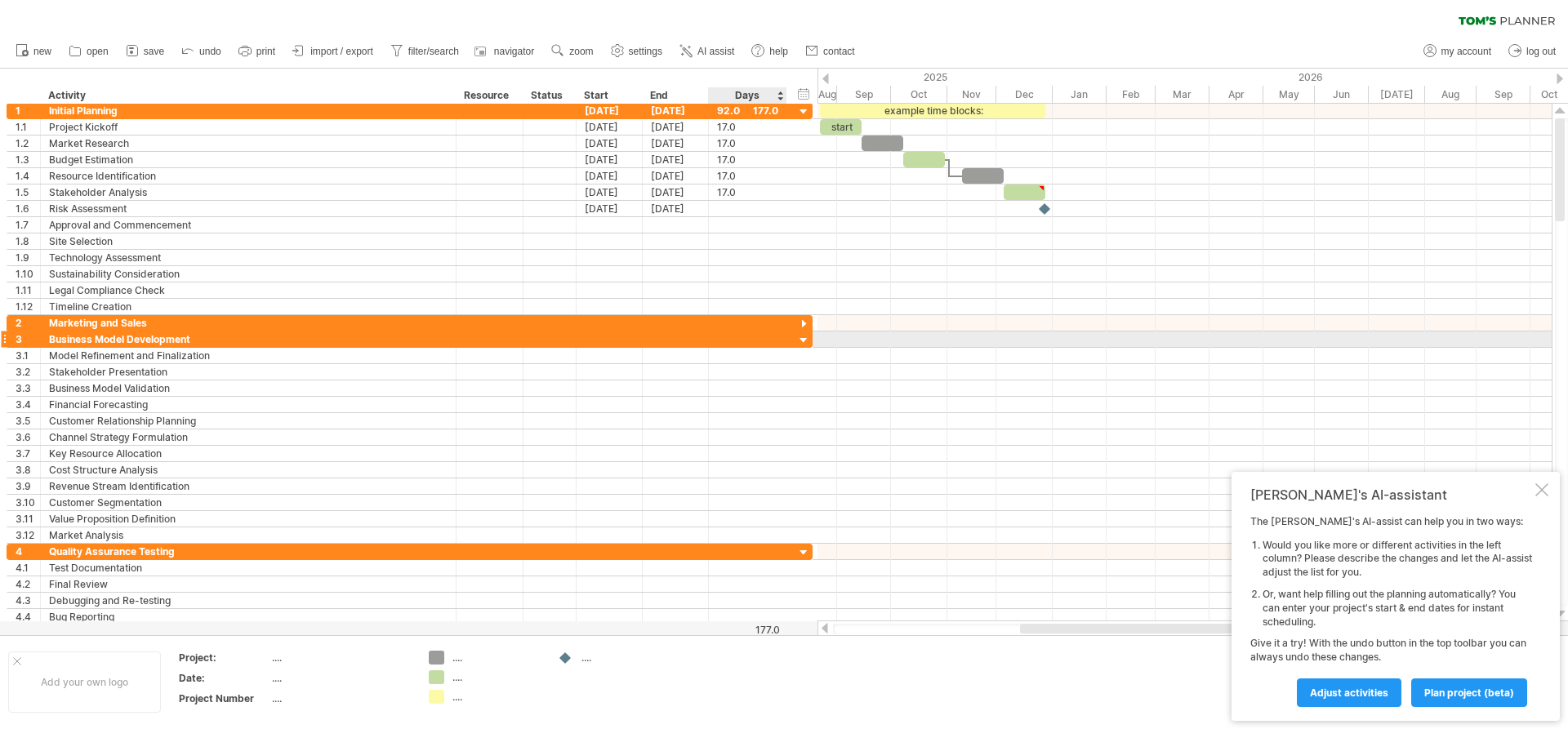
click at [801, 337] on div at bounding box center [804, 341] width 16 height 16
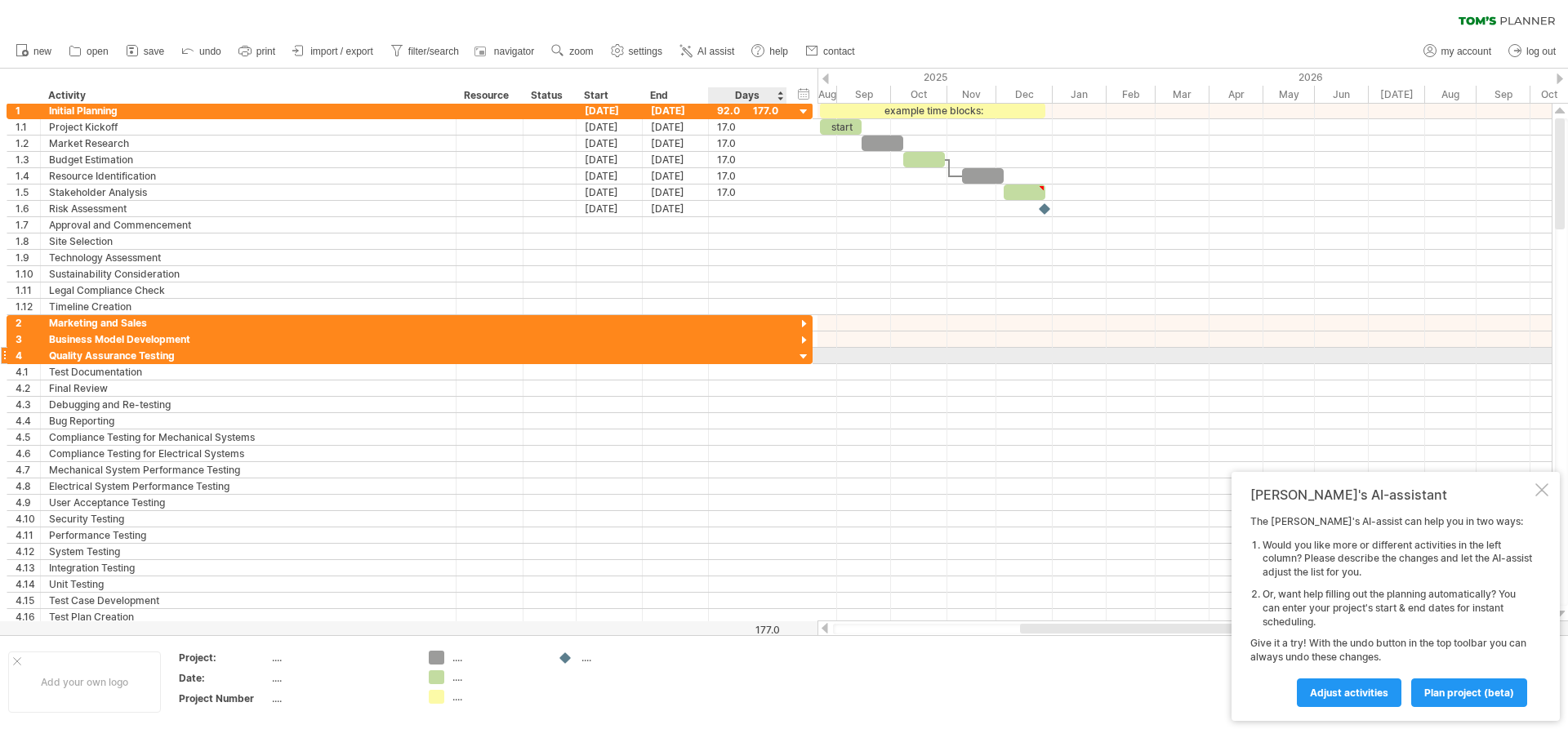
click at [804, 357] on div at bounding box center [804, 357] width 16 height 16
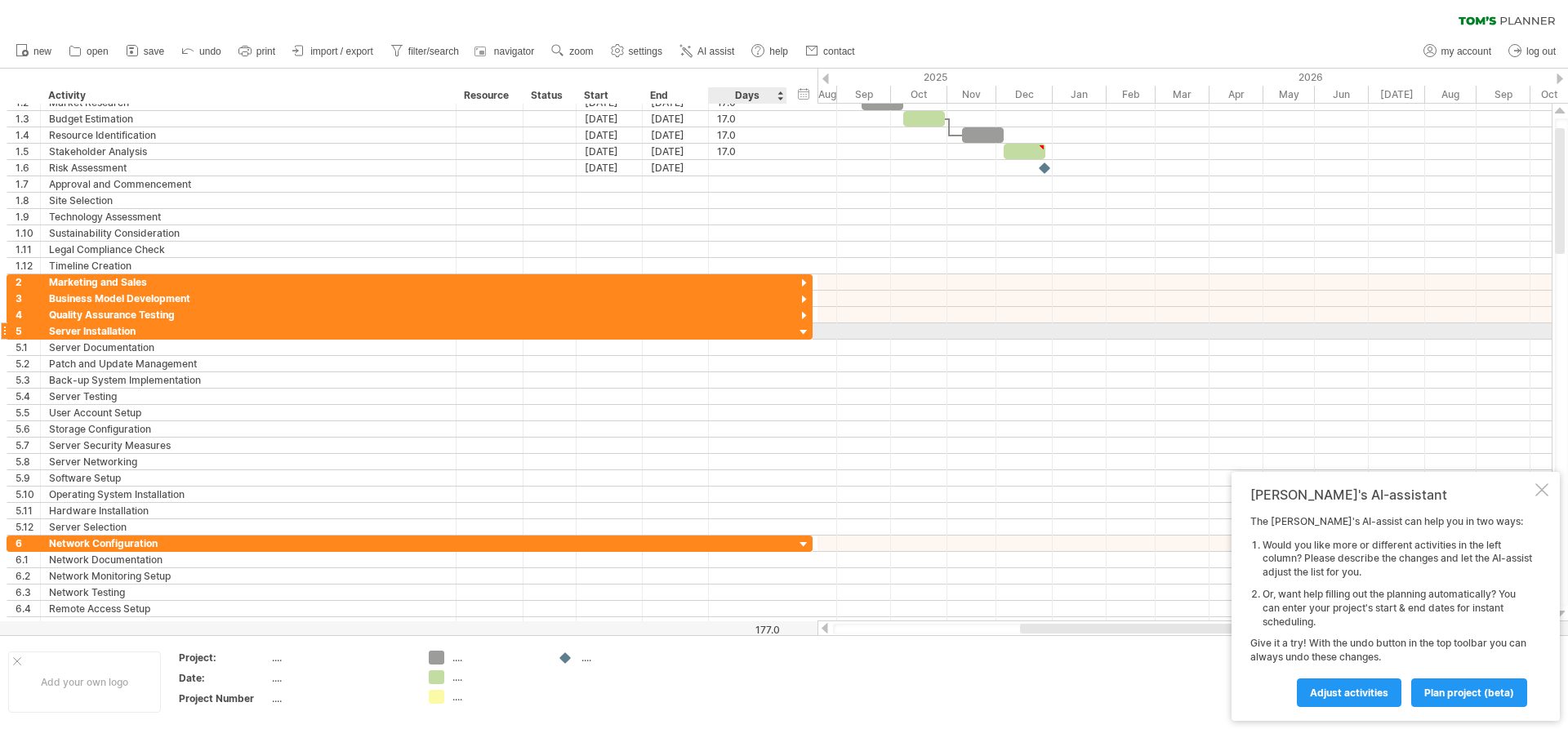
click at [808, 332] on div at bounding box center [804, 333] width 16 height 16
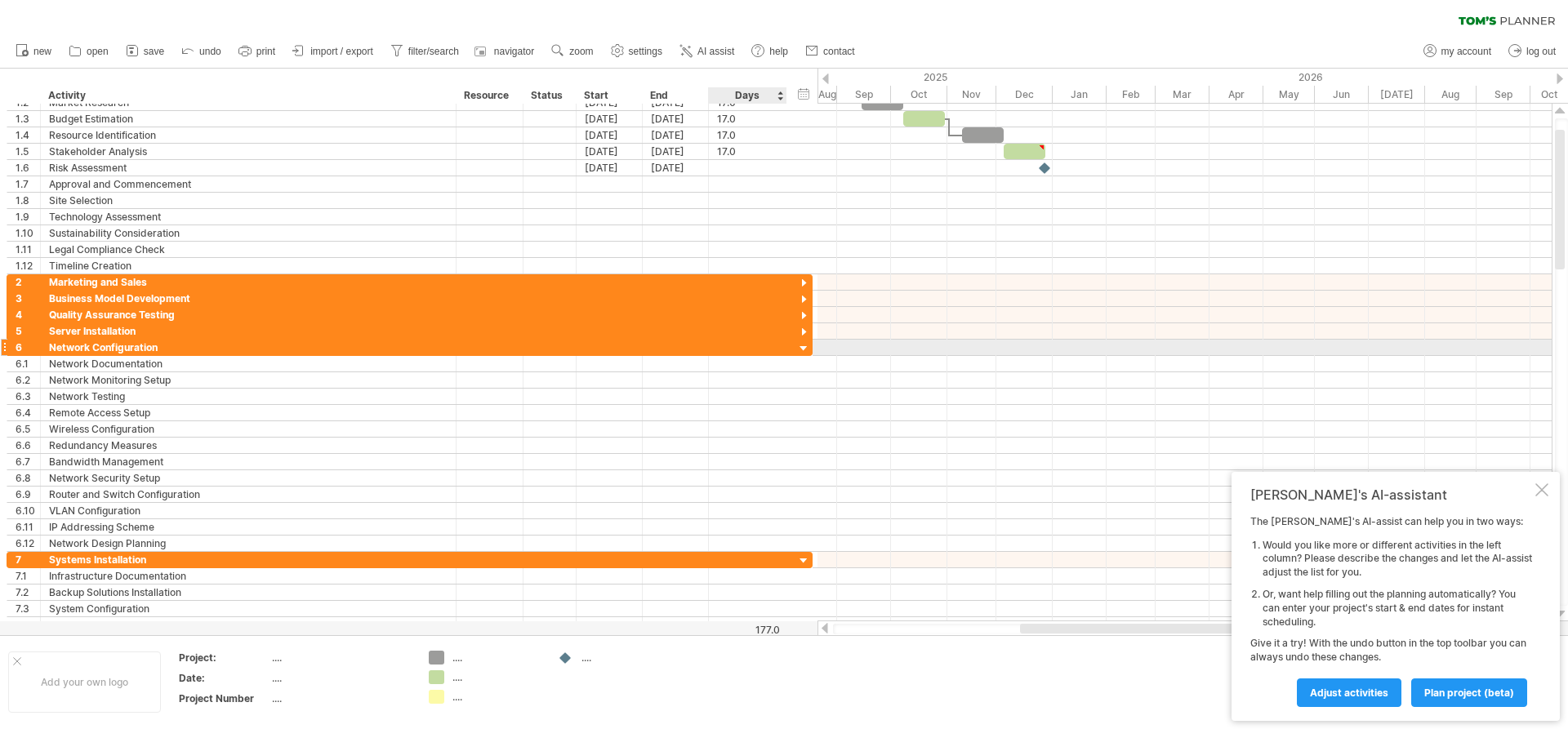
click at [806, 351] on div at bounding box center [804, 349] width 16 height 16
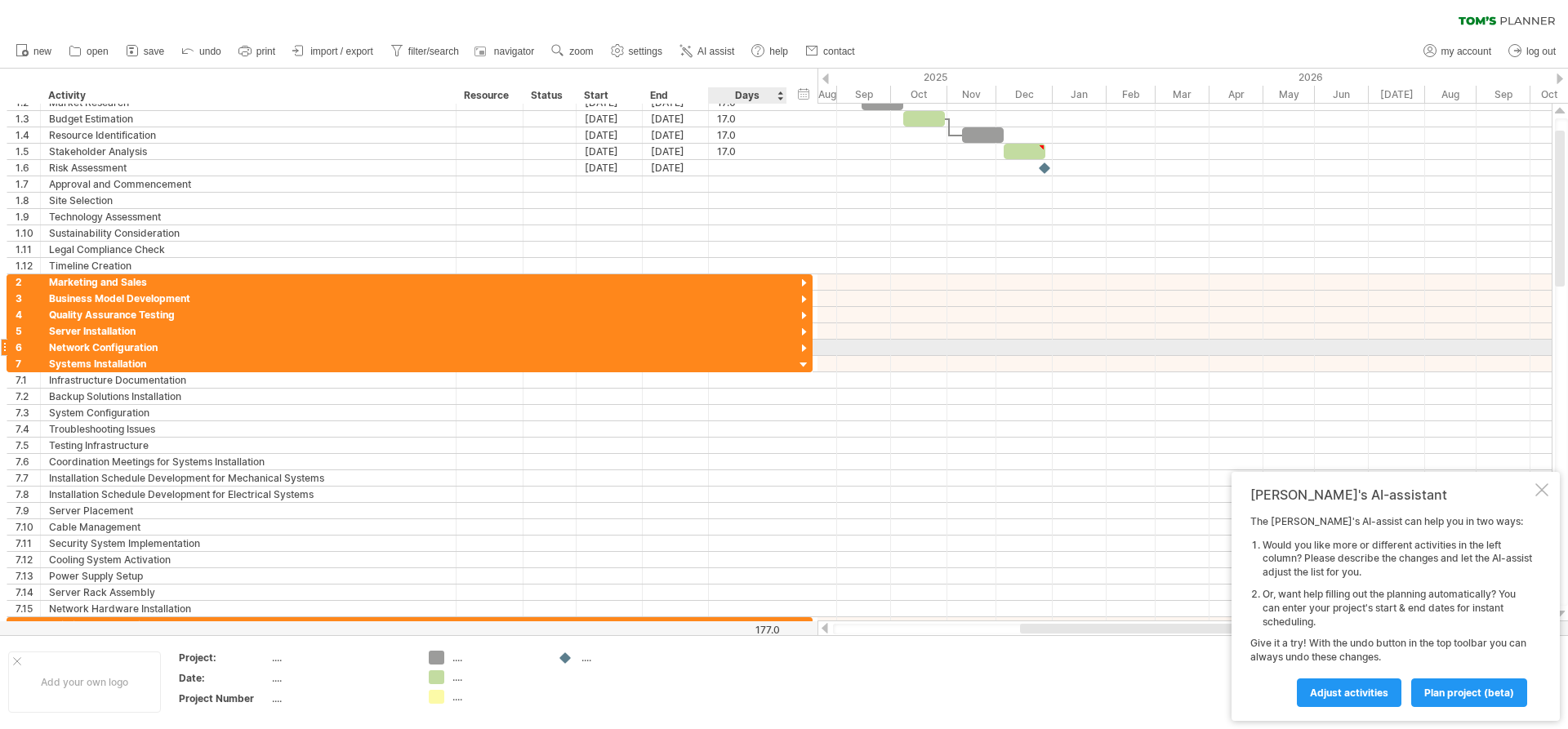
click at [803, 352] on div at bounding box center [804, 349] width 16 height 16
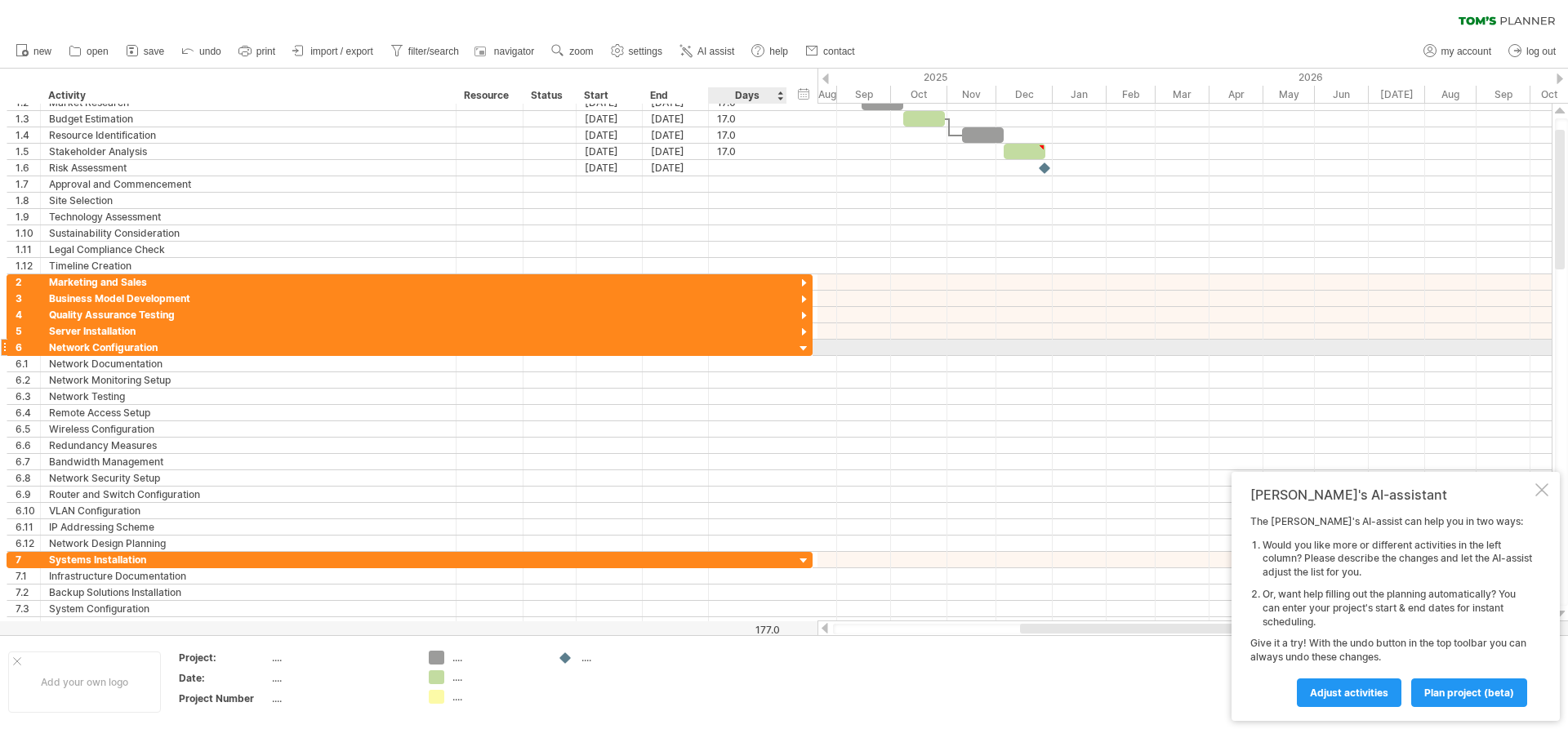
click at [801, 349] on div at bounding box center [804, 349] width 16 height 16
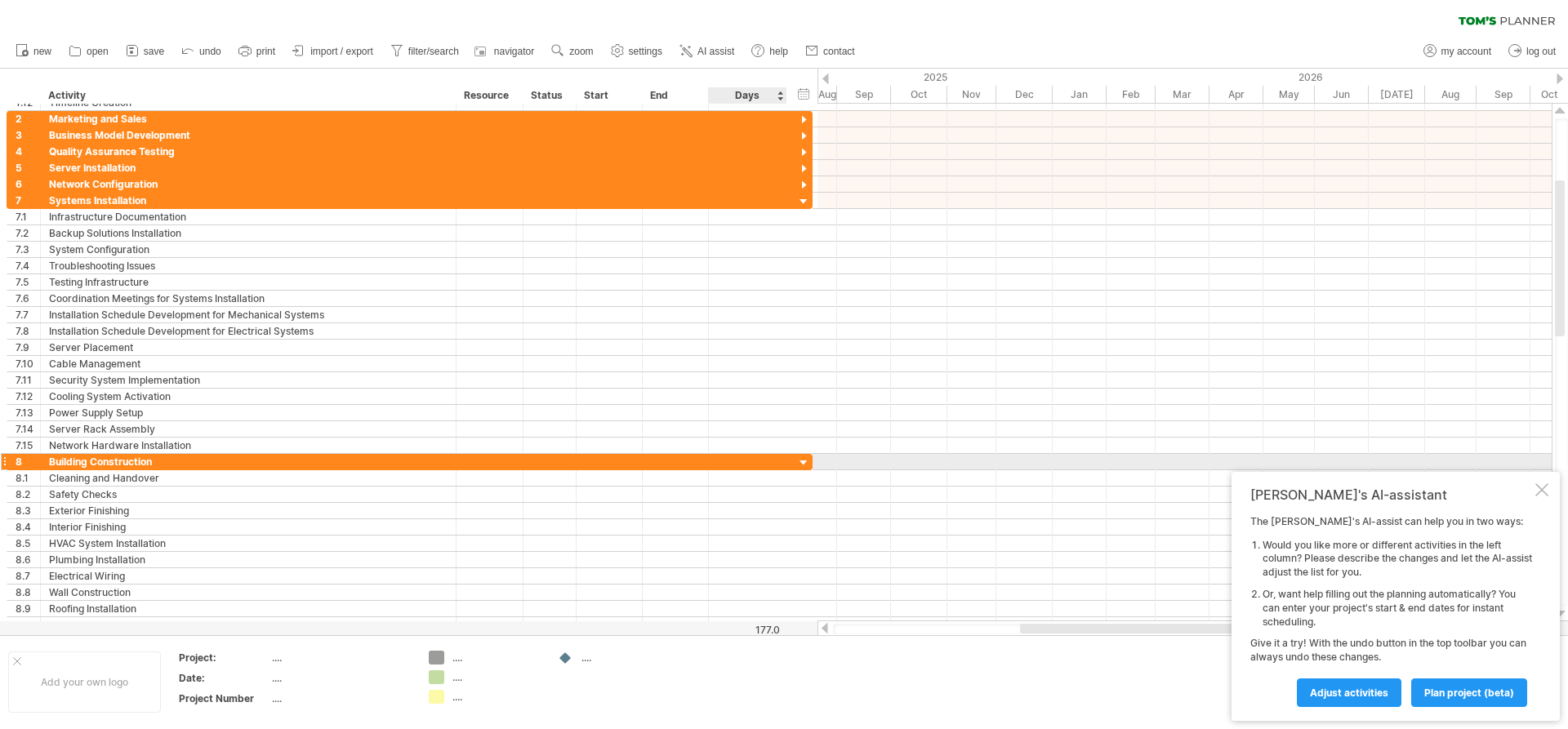
click at [806, 462] on div at bounding box center [804, 463] width 16 height 16
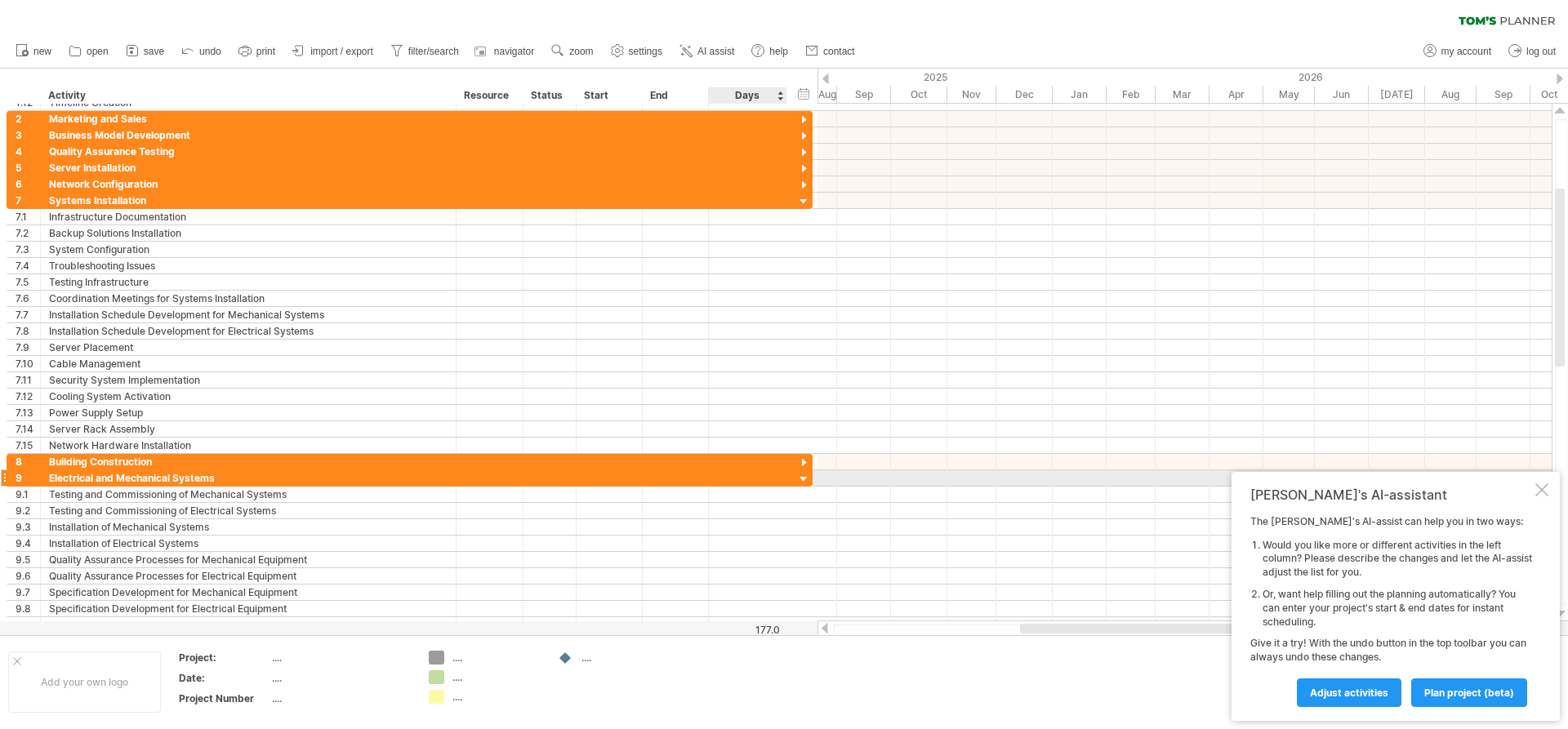
click at [805, 480] on div at bounding box center [804, 480] width 16 height 16
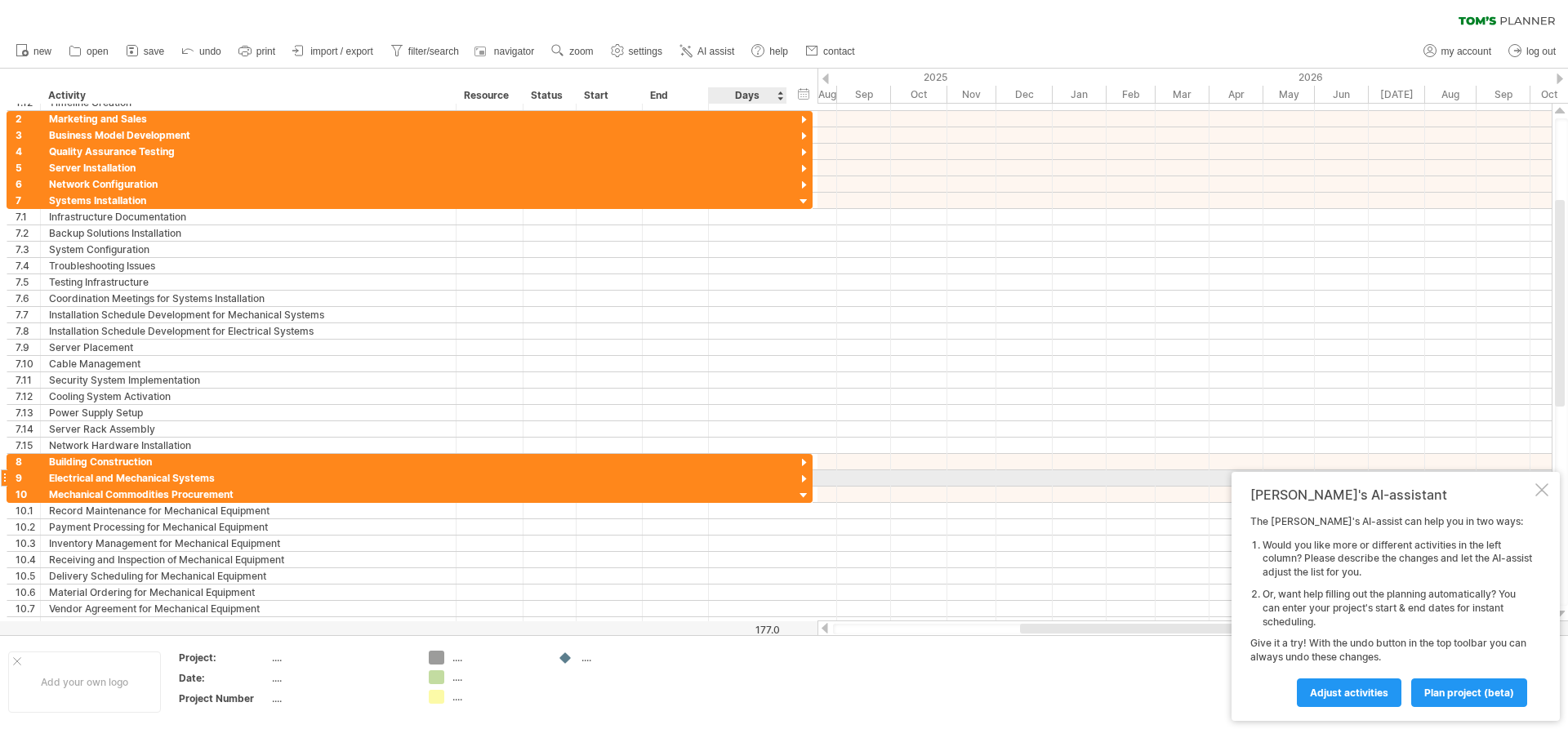
click at [805, 480] on div at bounding box center [804, 480] width 16 height 16
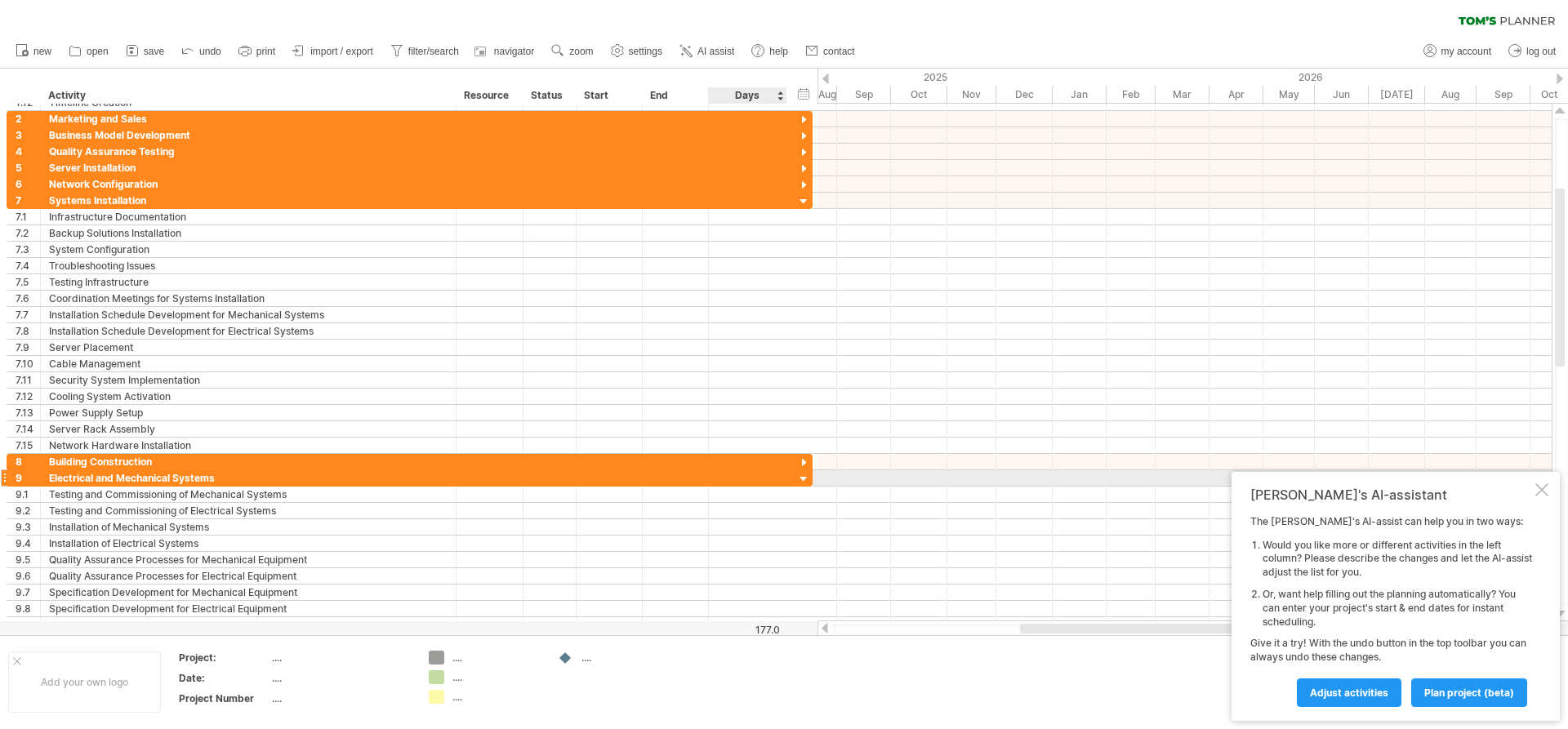
click at [805, 480] on div at bounding box center [804, 480] width 16 height 16
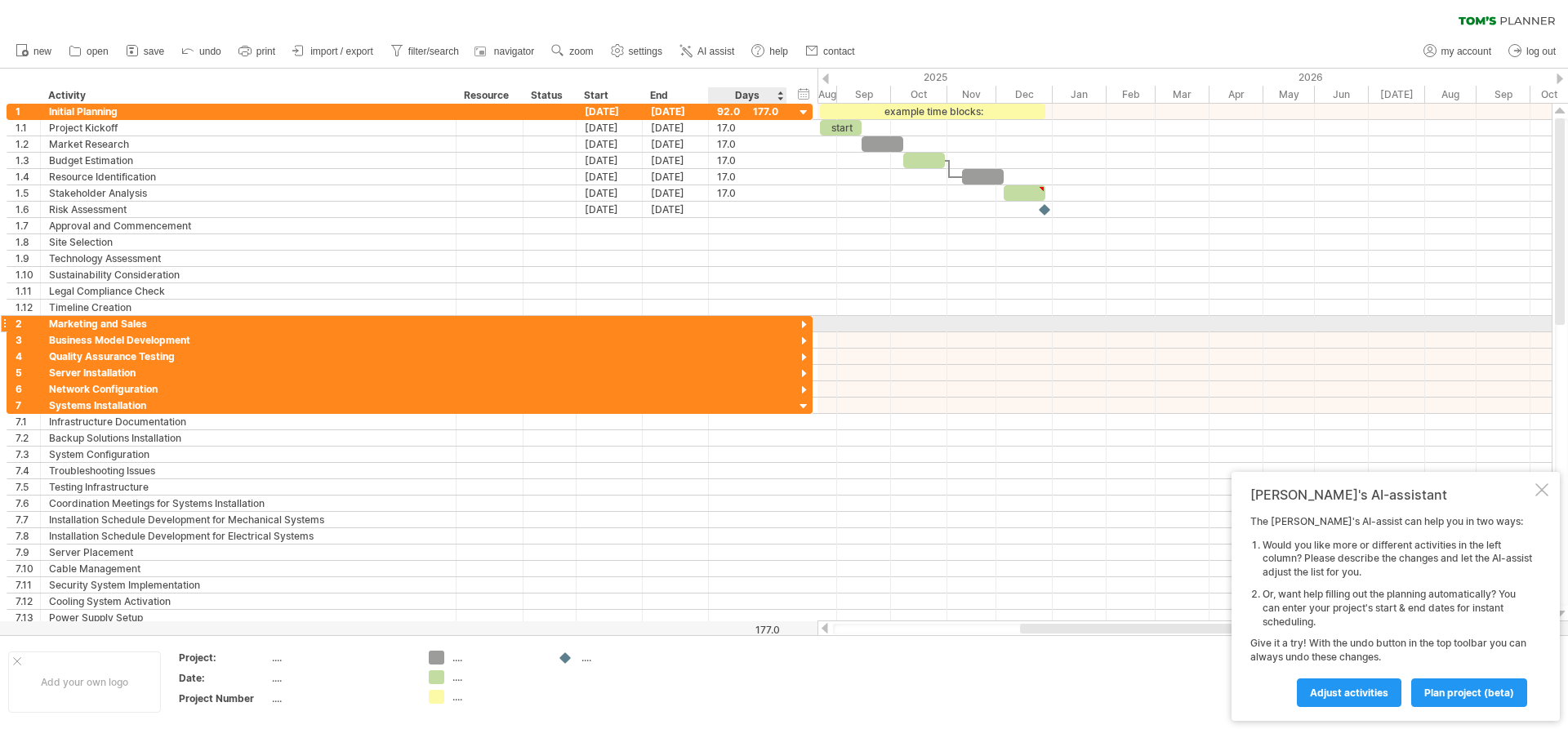
click at [806, 323] on div at bounding box center [804, 326] width 16 height 16
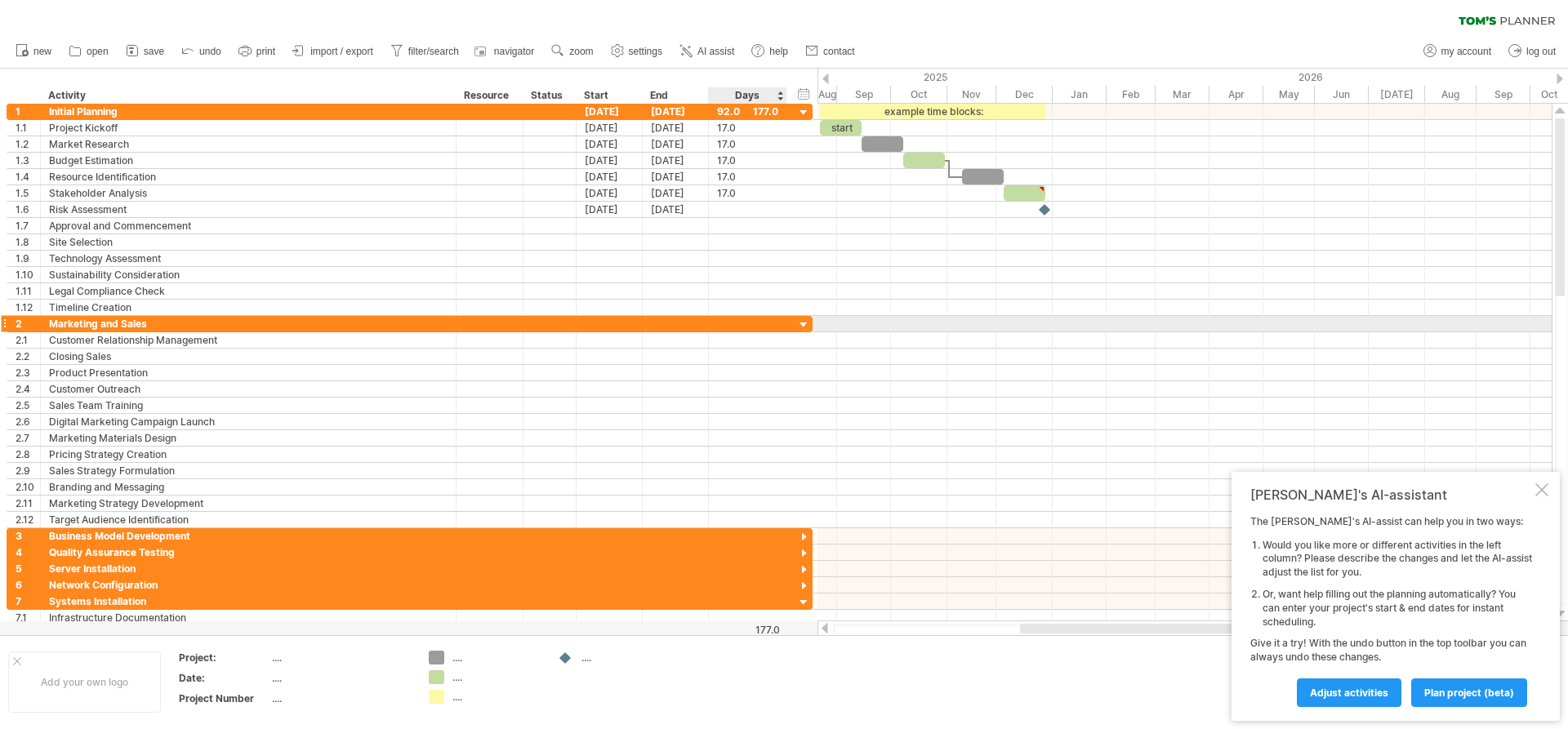
click at [801, 321] on div at bounding box center [804, 326] width 16 height 16
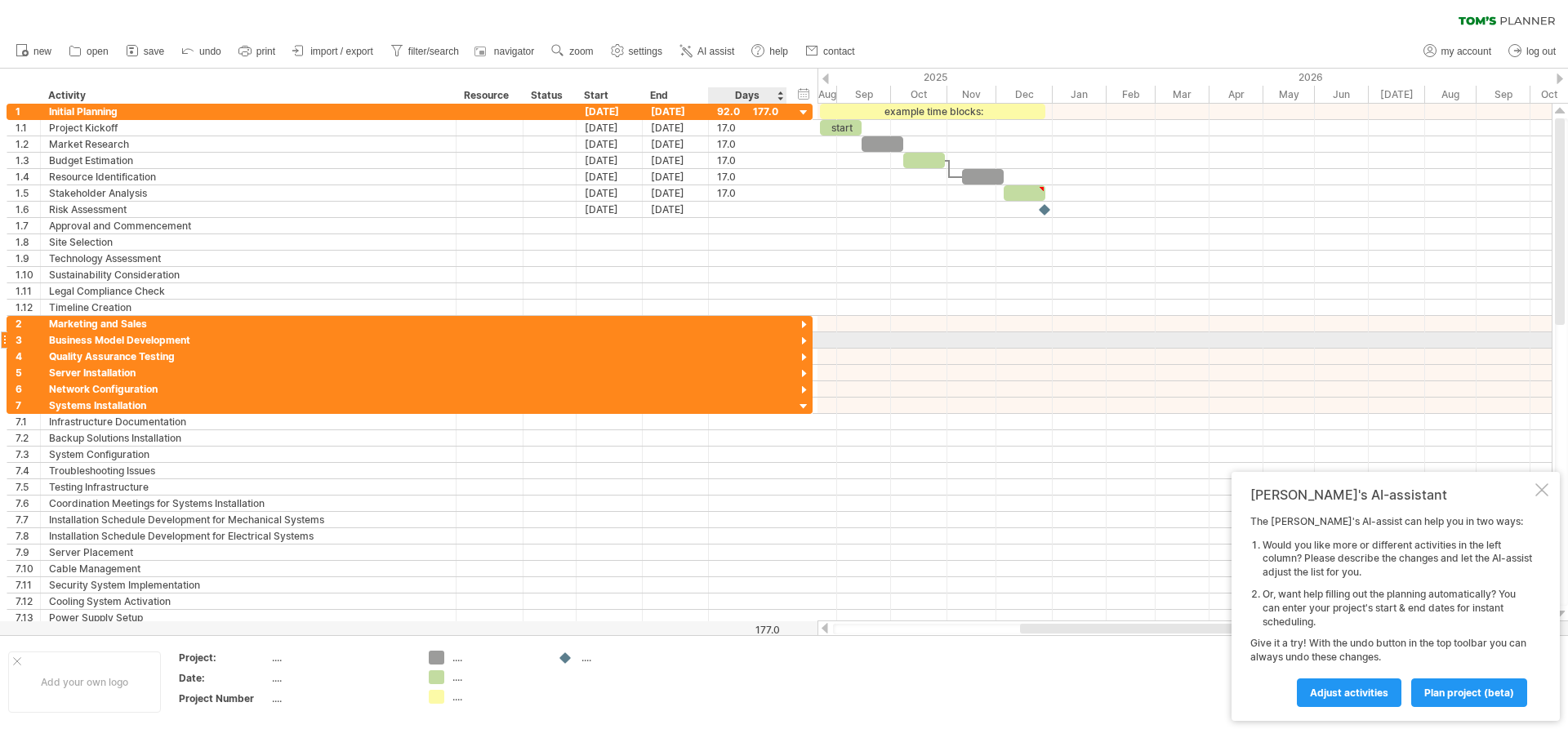
click at [804, 338] on div at bounding box center [804, 341] width 16 height 16
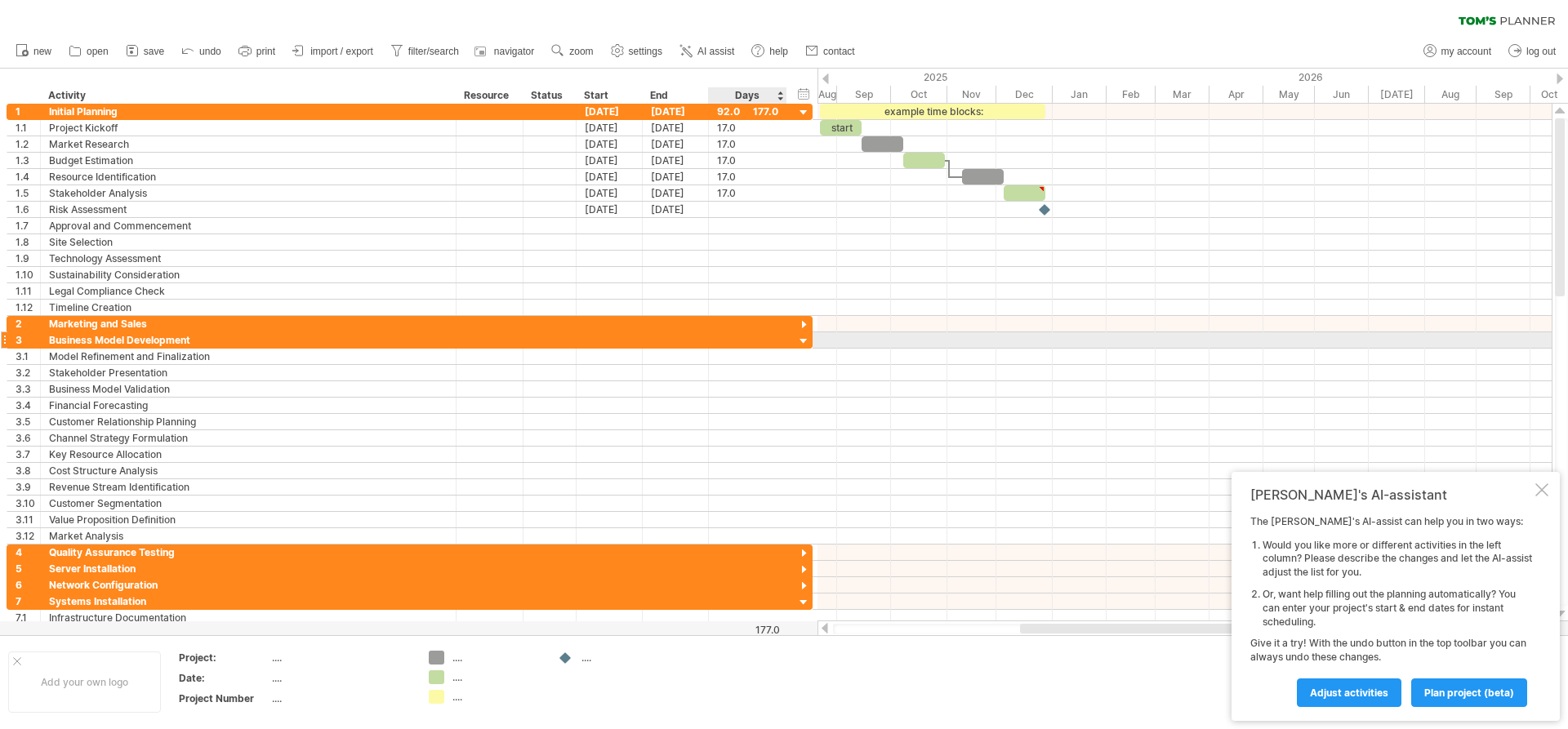
click at [803, 345] on div at bounding box center [804, 341] width 16 height 16
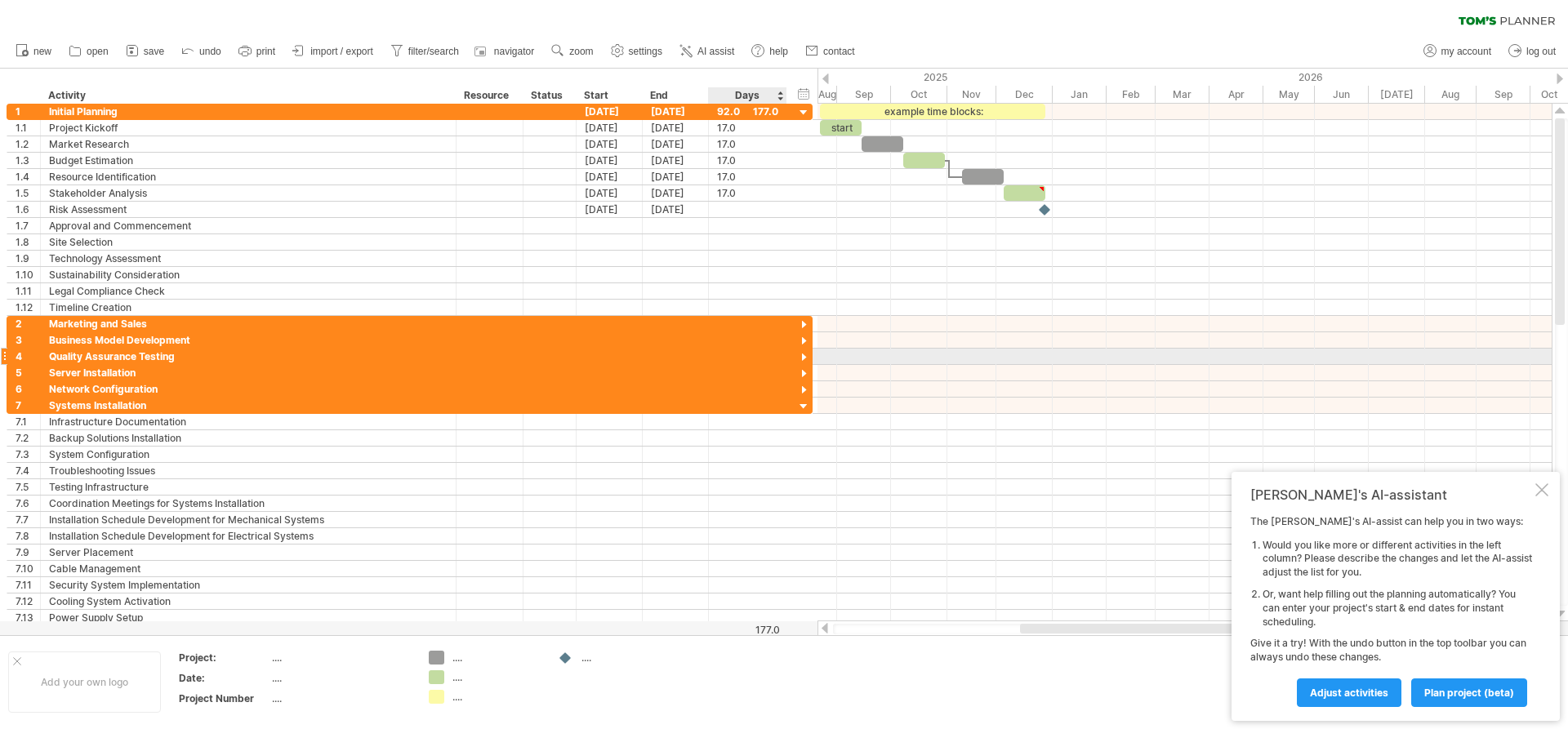
click at [804, 355] on div at bounding box center [804, 358] width 16 height 16
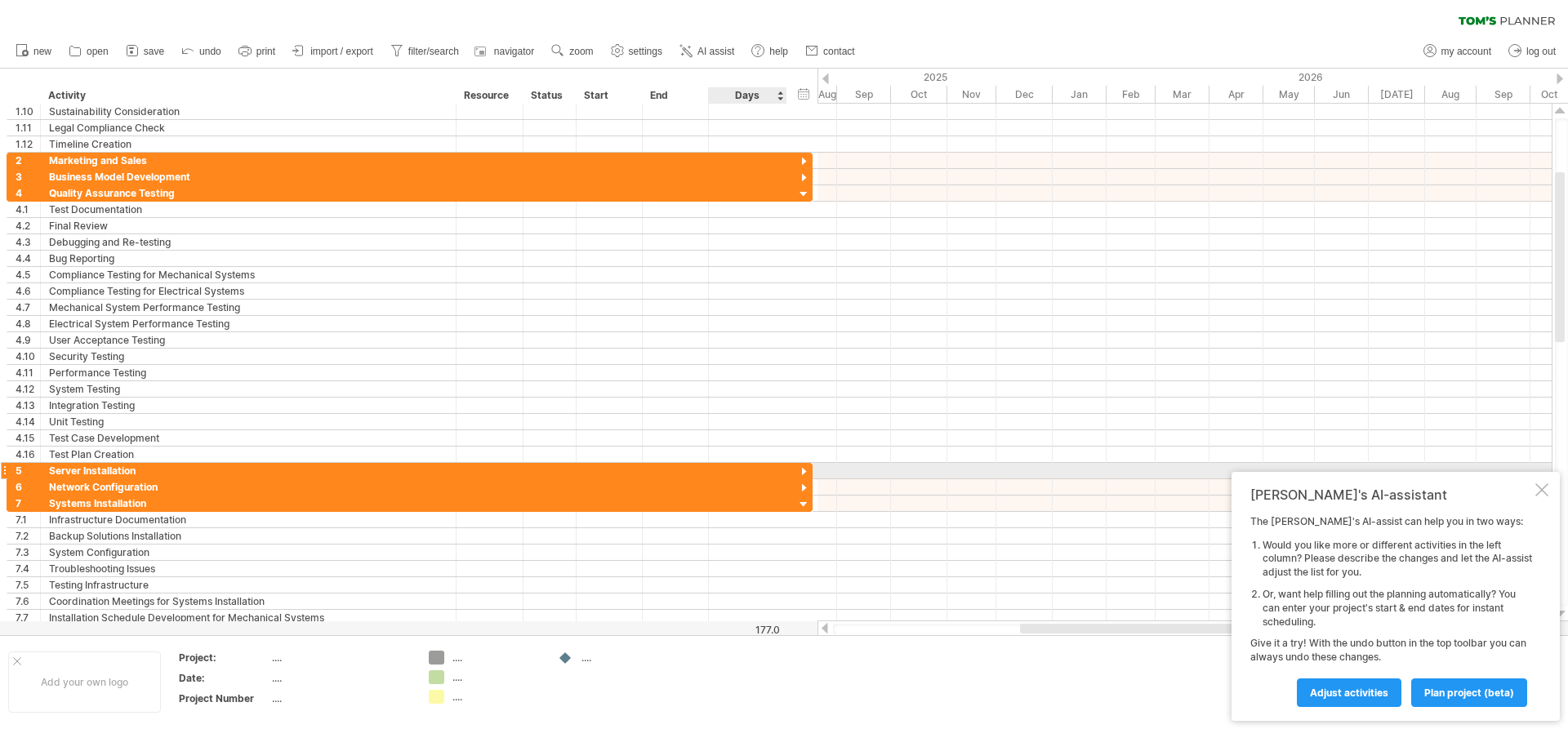
click at [807, 469] on div at bounding box center [804, 472] width 16 height 16
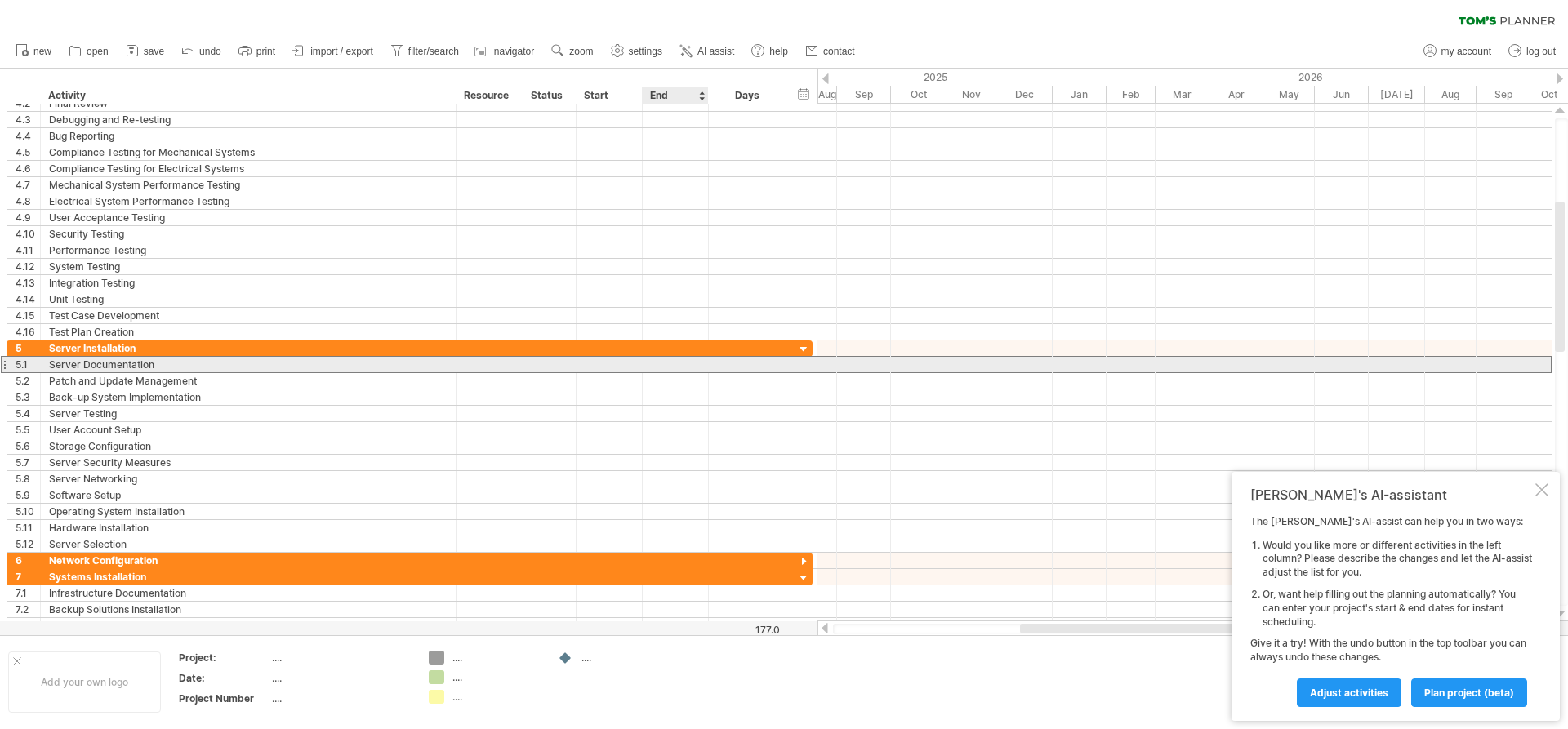
click at [706, 361] on div at bounding box center [676, 365] width 66 height 16
click at [709, 361] on div at bounding box center [748, 365] width 78 height 16
